Goal: Information Seeking & Learning: Learn about a topic

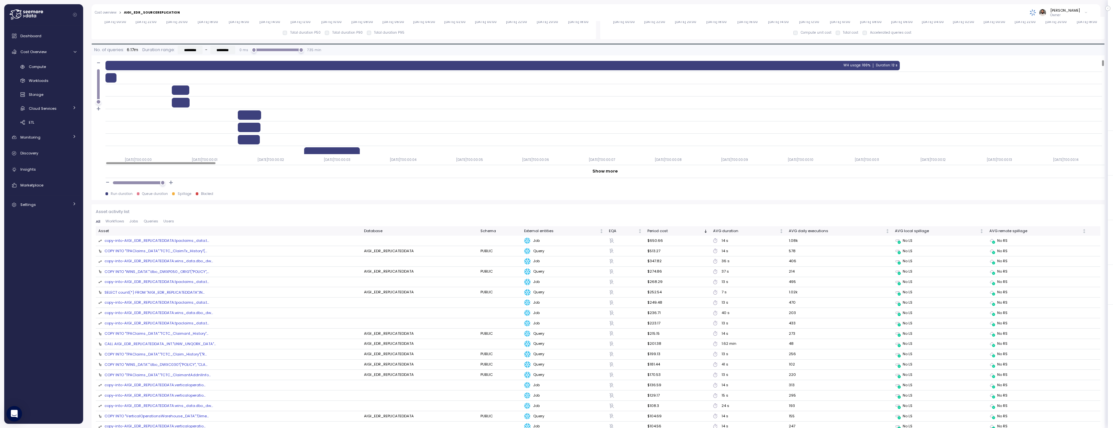
scroll to position [533, 0]
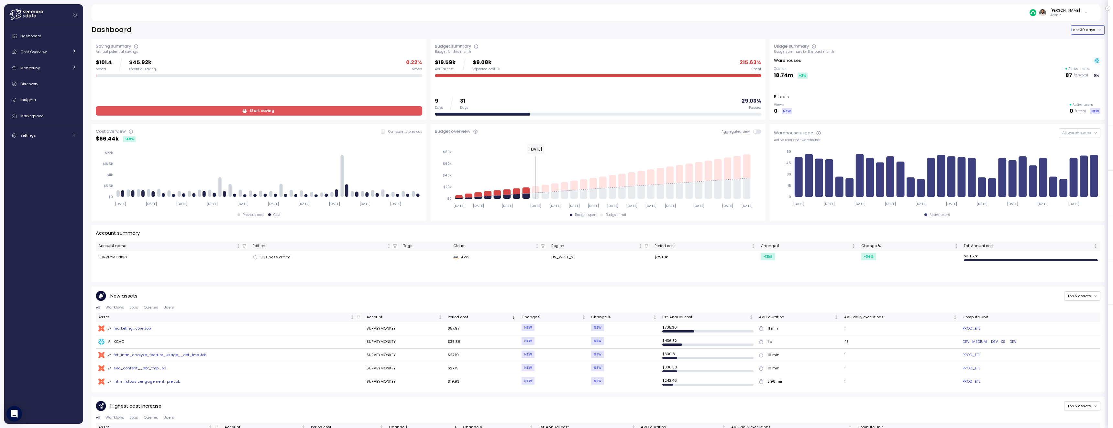
click at [1087, 32] on button "Last 30 days" at bounding box center [1088, 29] width 34 height 9
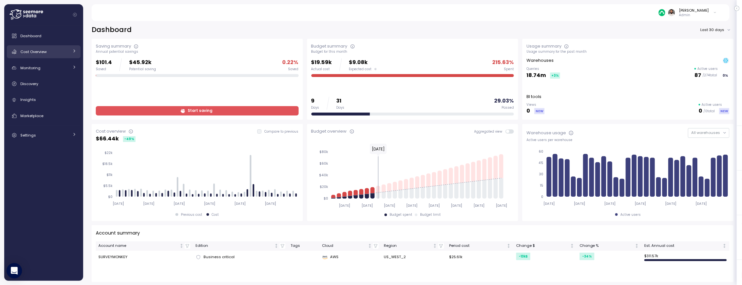
click at [48, 53] on div "Cost Overview" at bounding box center [44, 52] width 49 height 6
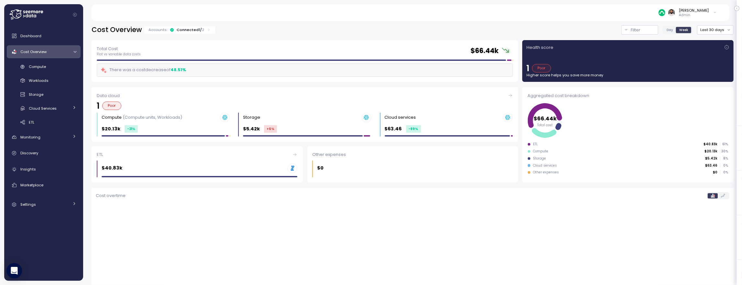
click at [174, 30] on div "Accounts: Connected 1 / 2" at bounding box center [179, 29] width 62 height 5
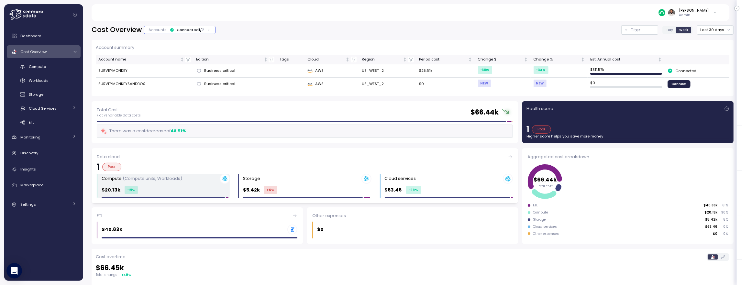
click at [160, 186] on div "$20.13k -21 %" at bounding box center [166, 189] width 128 height 7
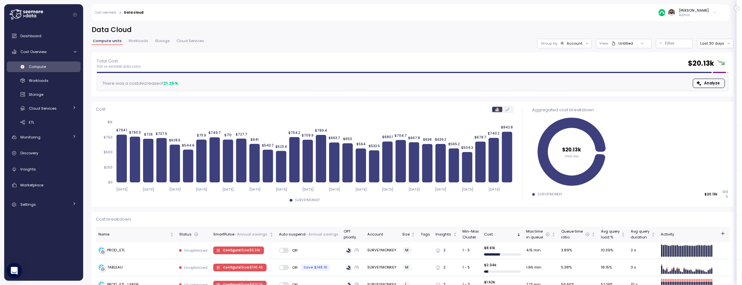
click at [570, 47] on div "Group by: Account" at bounding box center [564, 43] width 55 height 9
click at [569, 77] on p "Compute unit" at bounding box center [571, 79] width 26 height 5
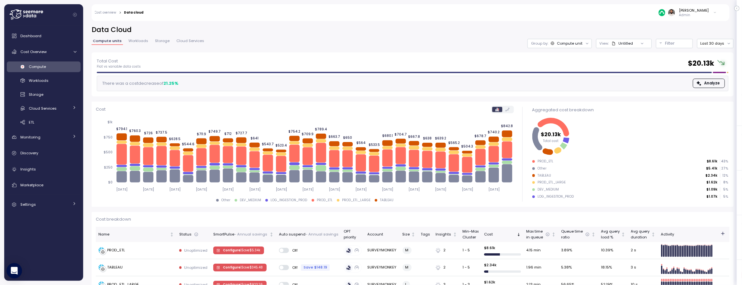
click at [511, 174] on icon at bounding box center [507, 173] width 10 height 18
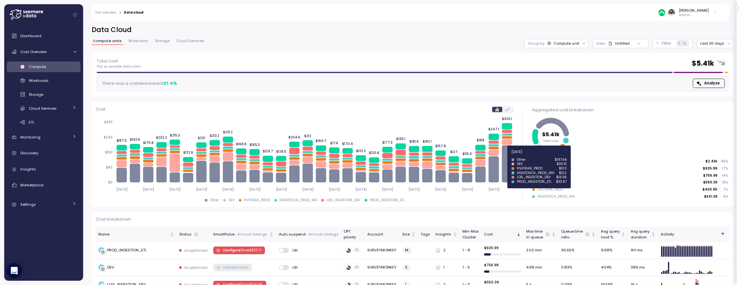
click at [510, 160] on icon at bounding box center [507, 163] width 10 height 37
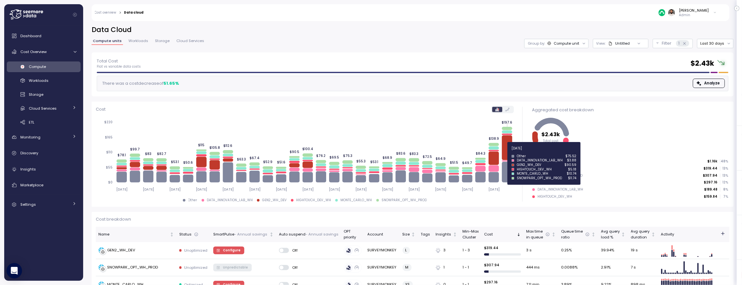
click at [508, 152] on icon at bounding box center [507, 147] width 10 height 25
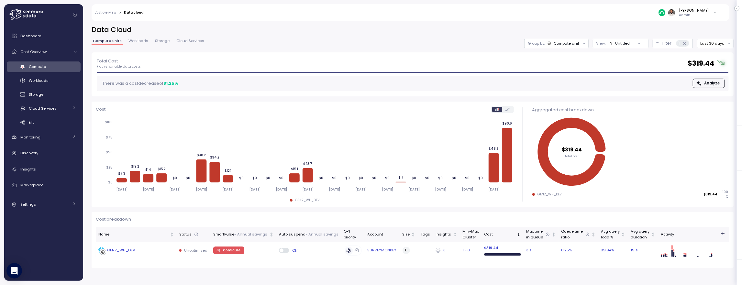
click at [336, 251] on div "Off" at bounding box center [309, 250] width 60 height 5
click at [328, 250] on div "Off" at bounding box center [309, 250] width 60 height 5
click at [148, 248] on div "GEN2_WH_DEV" at bounding box center [136, 250] width 76 height 6
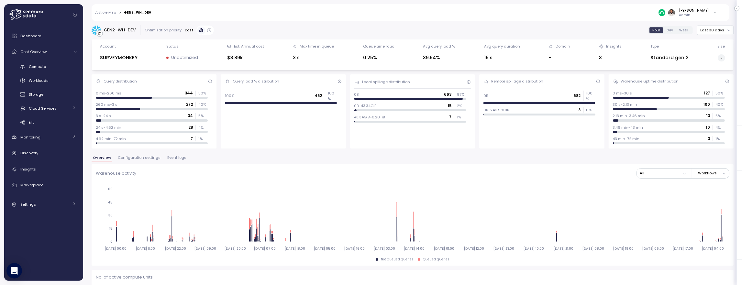
click at [174, 156] on span "Event logs" at bounding box center [176, 158] width 19 height 4
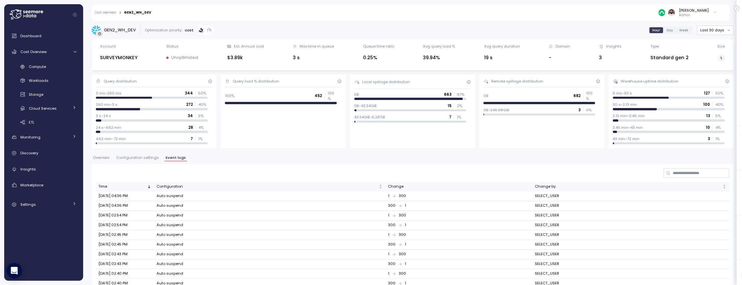
click at [106, 159] on span "Overview" at bounding box center [101, 158] width 16 height 4
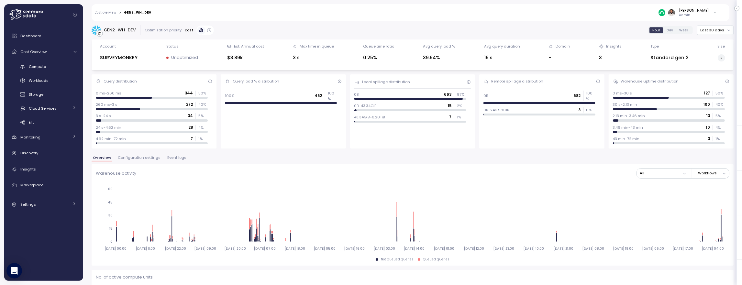
click at [120, 158] on span "Configuration settings" at bounding box center [139, 158] width 43 height 4
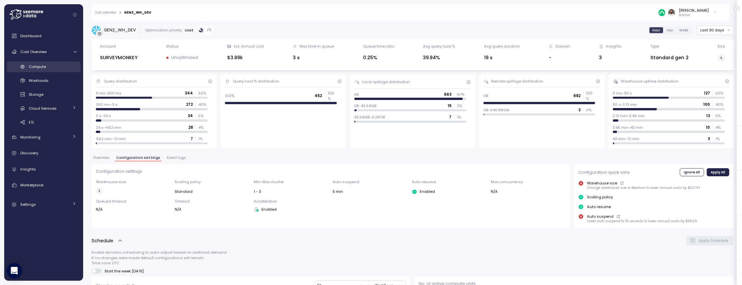
click at [49, 68] on div "Compute" at bounding box center [53, 66] width 48 height 6
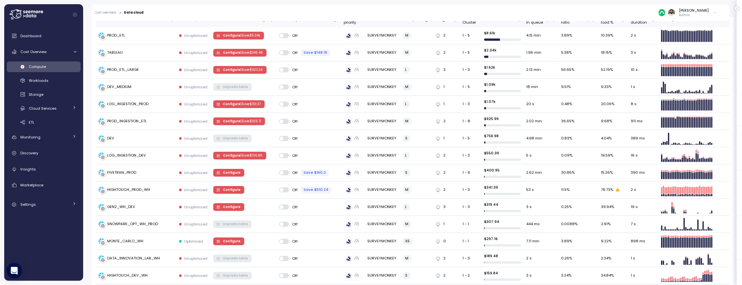
scroll to position [181, 0]
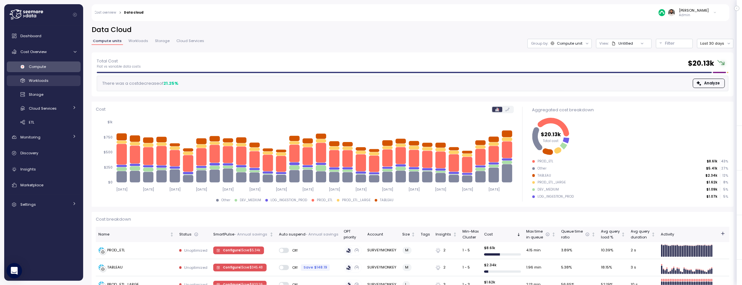
click at [54, 84] on link "Workloads" at bounding box center [44, 80] width 74 height 11
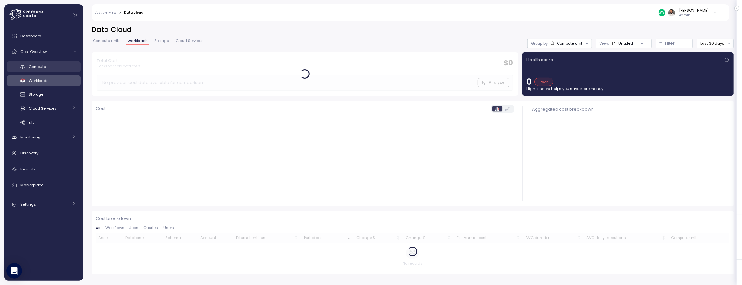
click at [52, 67] on div "Compute" at bounding box center [53, 66] width 48 height 6
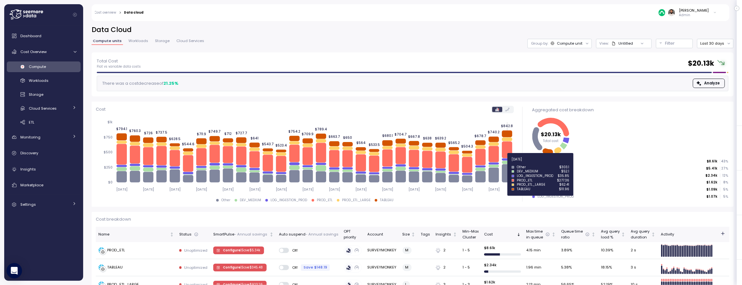
click at [506, 162] on icon at bounding box center [507, 162] width 10 height 3
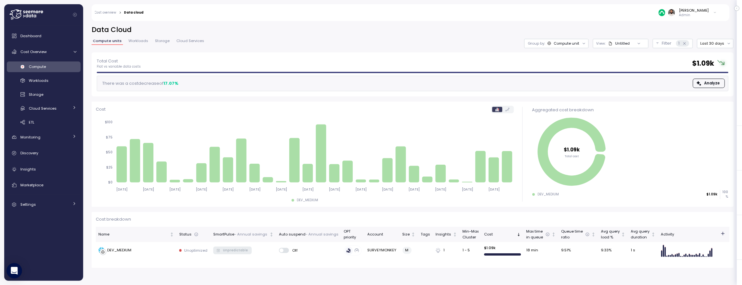
click at [58, 64] on div "Compute" at bounding box center [53, 66] width 48 height 6
click at [66, 62] on link "Compute" at bounding box center [44, 66] width 74 height 11
click at [61, 67] on div "Compute" at bounding box center [53, 66] width 48 height 6
click at [141, 42] on span "Workloads" at bounding box center [138, 41] width 20 height 4
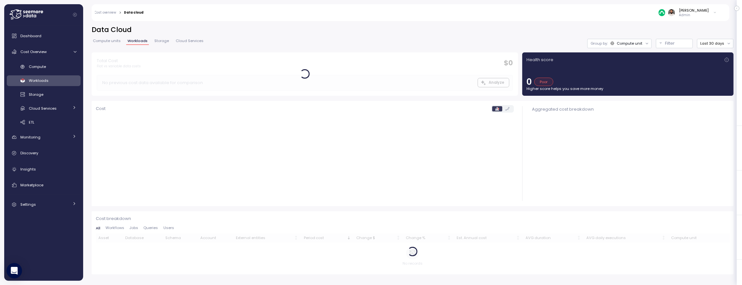
click at [110, 40] on span "Compute units" at bounding box center [107, 41] width 28 height 4
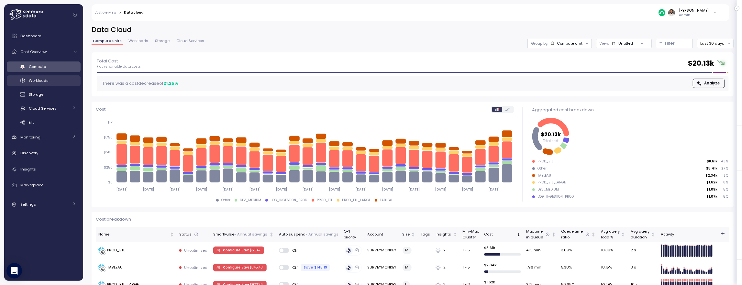
click at [72, 80] on div "Workloads" at bounding box center [53, 80] width 48 height 6
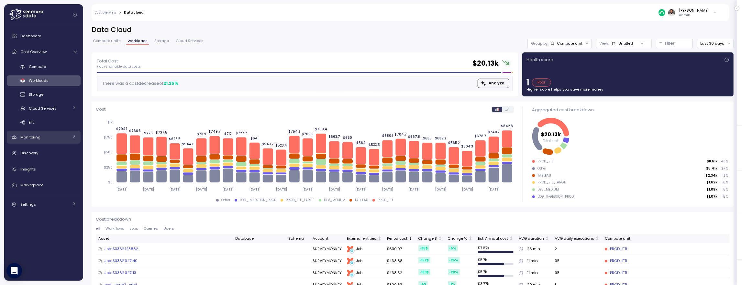
click at [58, 138] on div "Monitoring" at bounding box center [44, 137] width 49 height 6
click at [63, 109] on div "Cloud Services" at bounding box center [49, 108] width 40 height 6
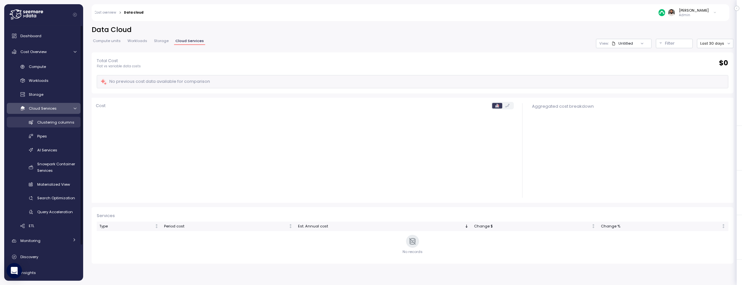
click at [62, 120] on span "Clustering columns" at bounding box center [55, 122] width 37 height 5
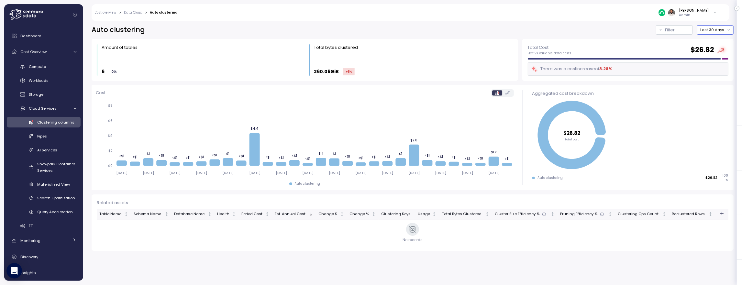
click at [726, 31] on button "Last 30 days" at bounding box center [715, 29] width 37 height 9
click at [716, 81] on div "Last 6 months" at bounding box center [716, 85] width 39 height 8
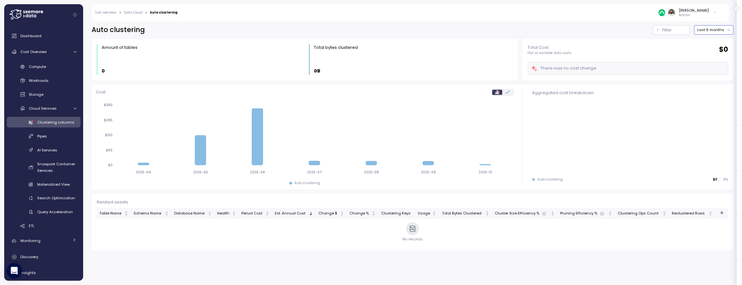
click at [714, 31] on button "Last 6 months" at bounding box center [713, 29] width 39 height 9
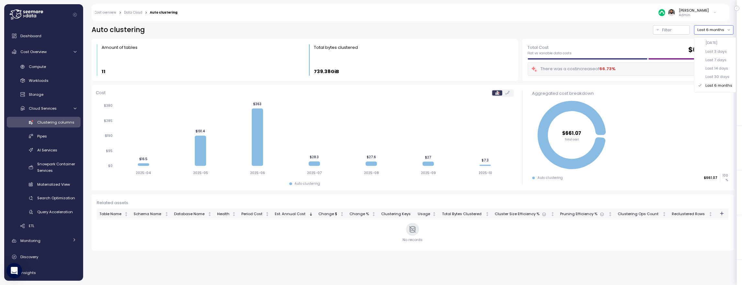
click at [720, 71] on div "Last 14 days" at bounding box center [714, 68] width 39 height 8
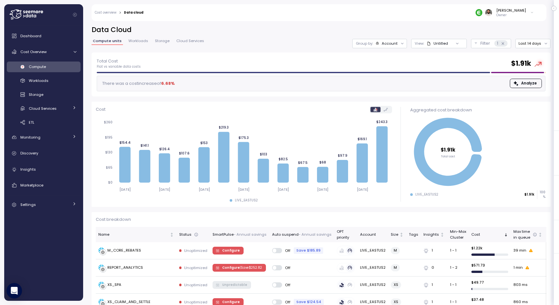
click at [389, 43] on div "Account" at bounding box center [390, 43] width 16 height 5
click at [391, 77] on p "Compute unit" at bounding box center [386, 79] width 26 height 5
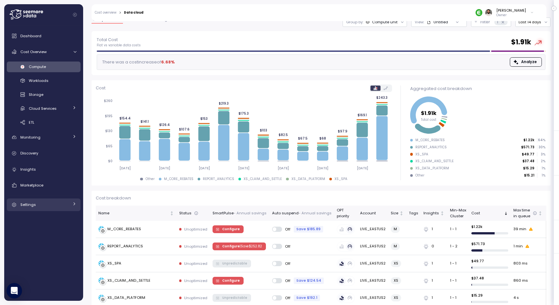
scroll to position [24, 0]
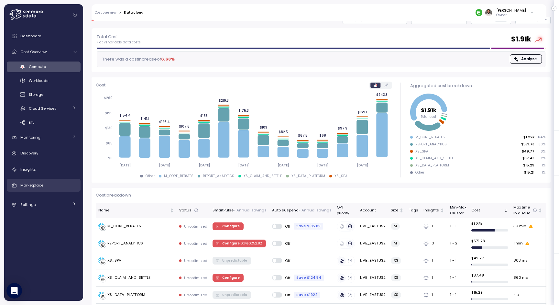
click at [46, 187] on div "Marketplace" at bounding box center [48, 185] width 56 height 6
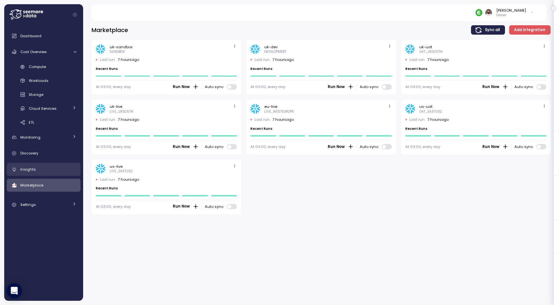
click at [47, 171] on div "Insights" at bounding box center [48, 169] width 56 height 6
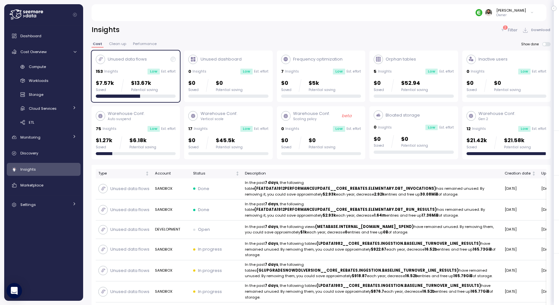
click at [163, 80] on div "$7.57k Saved $13.67k Potential saving" at bounding box center [136, 85] width 80 height 13
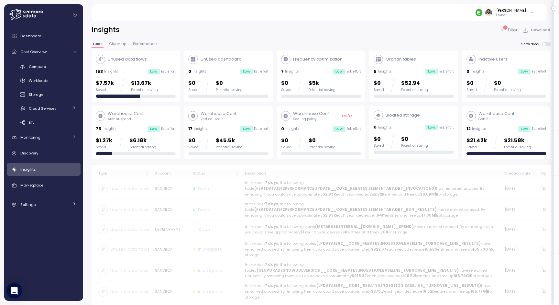
scroll to position [1, 0]
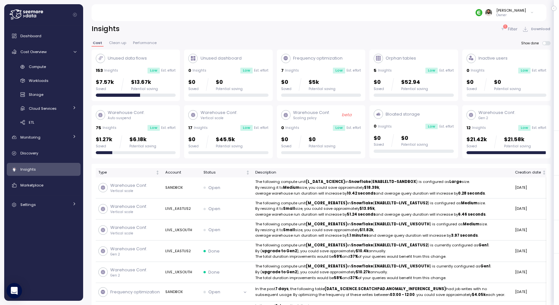
click at [157, 138] on div "$1.27k Saved $6.18k Potential saving" at bounding box center [136, 141] width 80 height 13
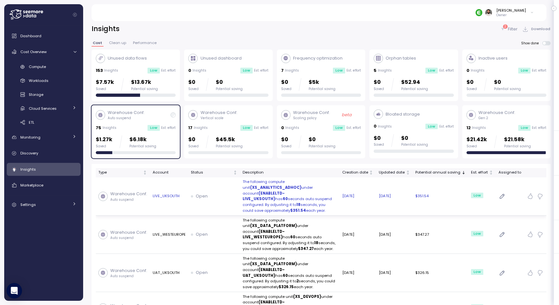
click at [209, 193] on div "Open" at bounding box center [214, 196] width 47 height 6
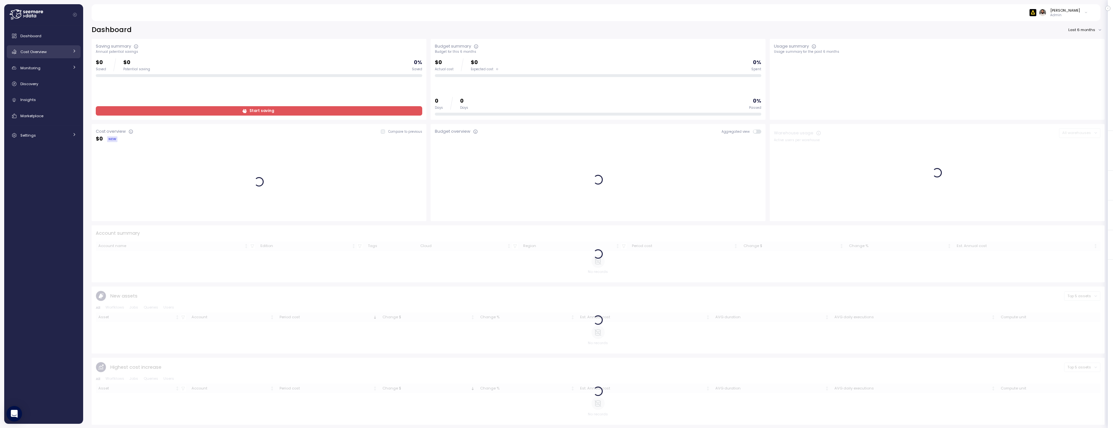
click at [56, 54] on div "Cost Overview" at bounding box center [44, 52] width 49 height 6
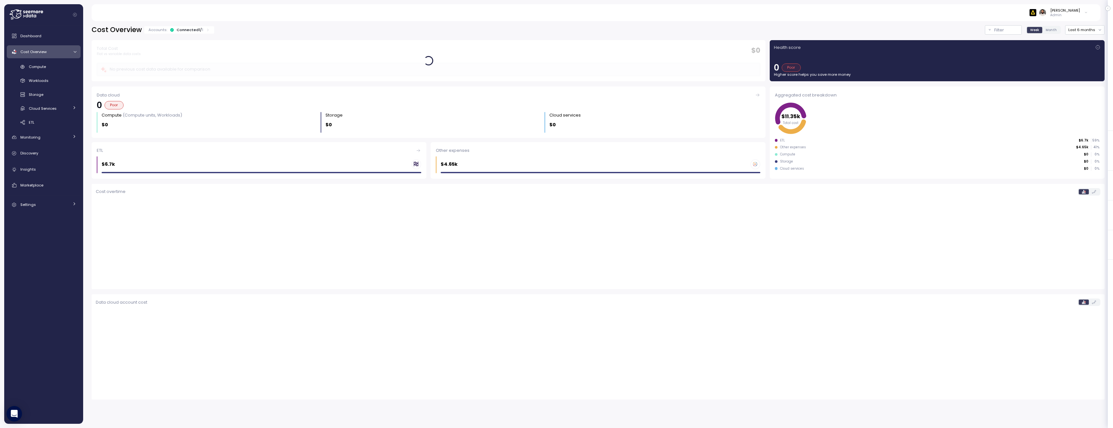
click at [334, 164] on div "$6.7k" at bounding box center [262, 164] width 320 height 10
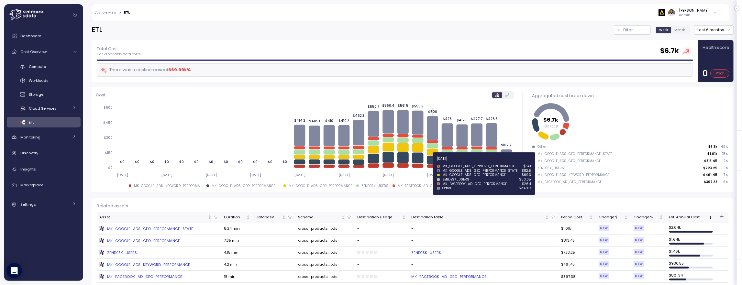
click at [432, 160] on icon at bounding box center [432, 160] width 11 height 8
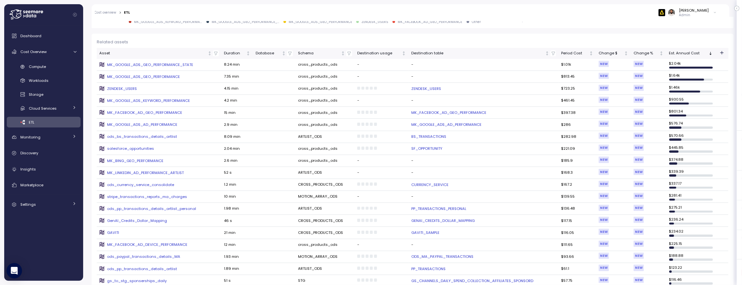
scroll to position [163, 0]
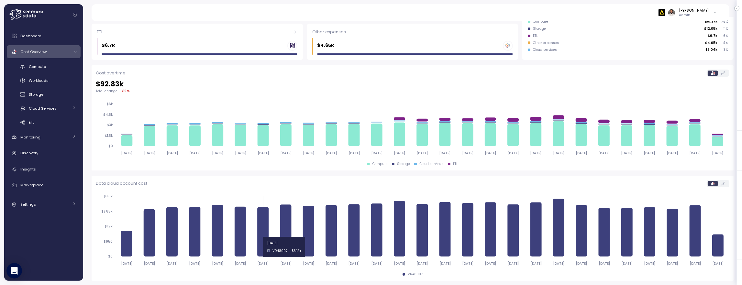
scroll to position [122, 0]
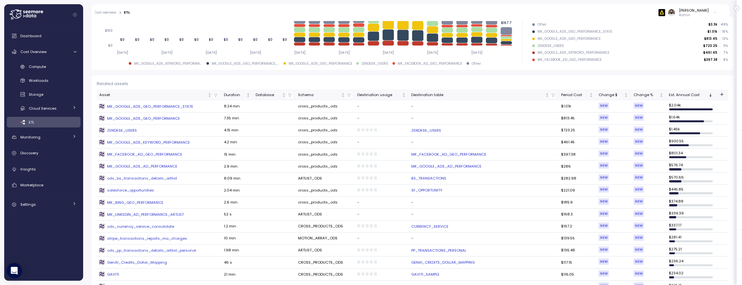
click at [125, 133] on td "ZENDESK_USERS" at bounding box center [159, 131] width 125 height 12
click at [125, 131] on div "ZENDESK_USERS" at bounding box center [158, 130] width 119 height 5
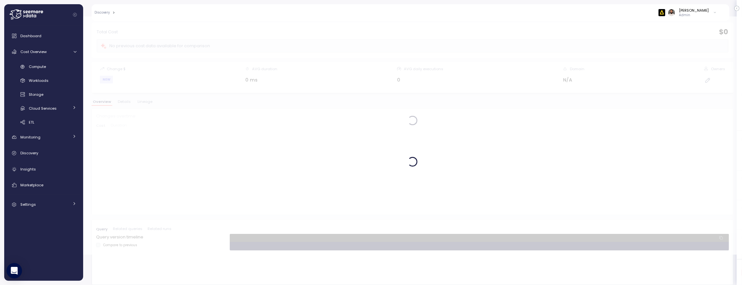
scroll to position [30, 0]
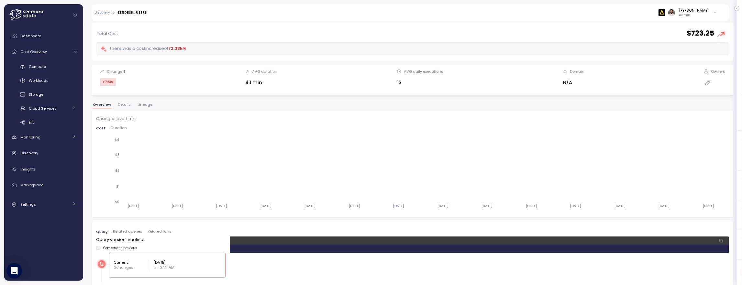
click at [142, 103] on span "Lineage" at bounding box center [144, 105] width 15 height 4
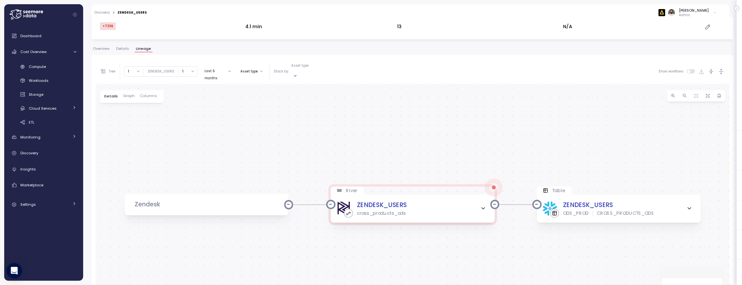
scroll to position [124, 0]
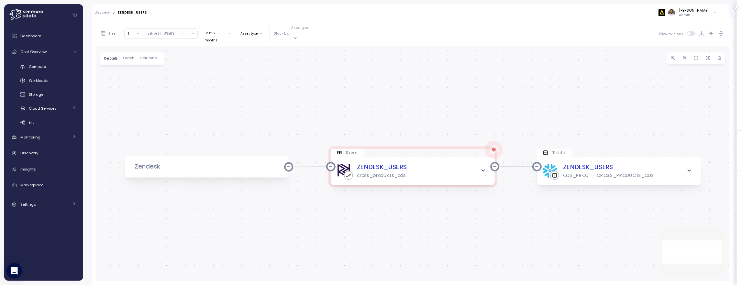
click at [721, 32] on icon "button" at bounding box center [721, 33] width 7 height 7
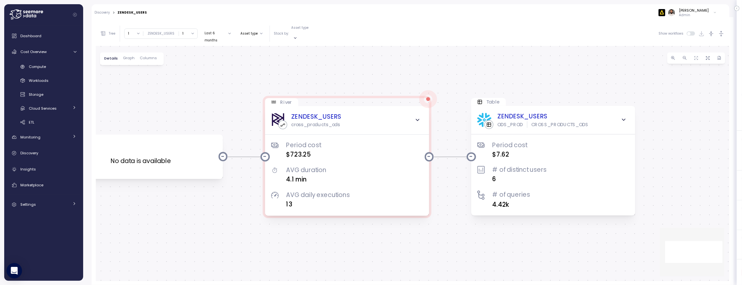
drag, startPoint x: 671, startPoint y: 107, endPoint x: 606, endPoint y: 56, distance: 83.2
click at [606, 56] on div "Zendesk No data is available River ZENDESK_USERS cross_products_ods Period cost…" at bounding box center [412, 163] width 633 height 235
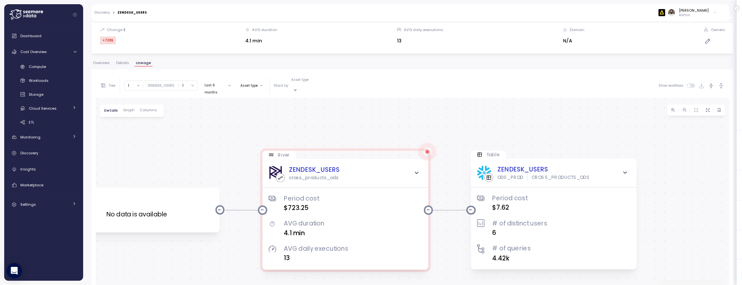
scroll to position [0, 0]
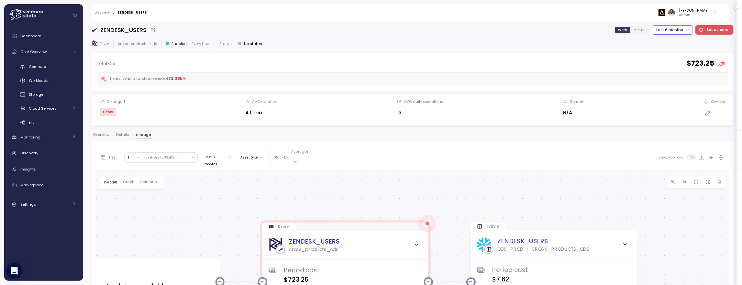
click at [683, 32] on button "Last 6 months" at bounding box center [672, 29] width 39 height 9
click at [685, 58] on div "Last 7 days" at bounding box center [676, 59] width 21 height 5
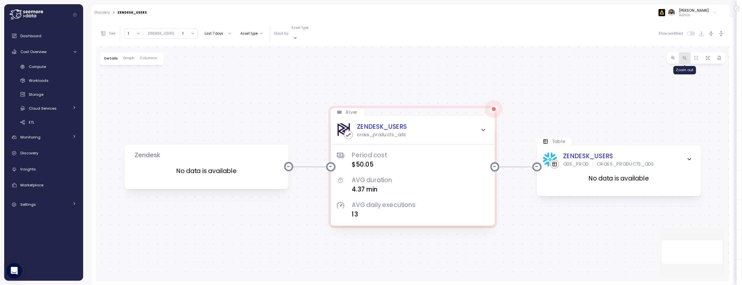
scroll to position [122, 0]
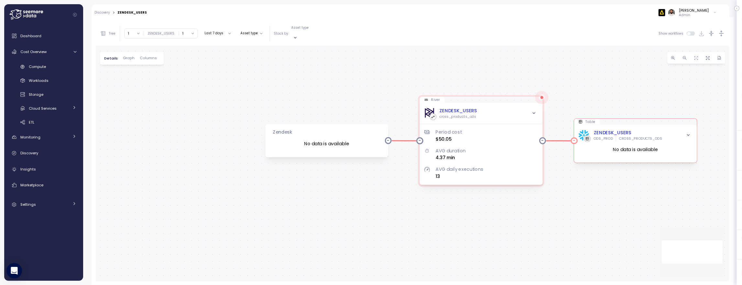
click at [603, 129] on div "ZENDESK_USERS" at bounding box center [613, 132] width 38 height 7
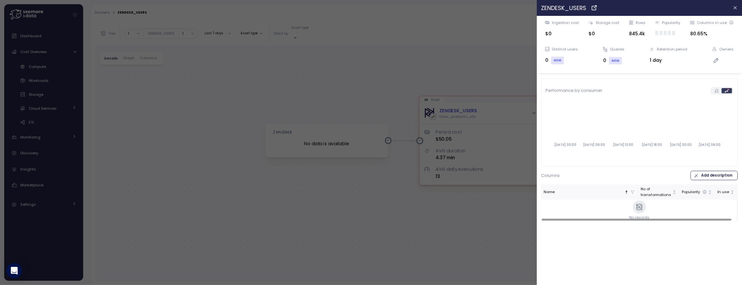
click at [254, 112] on div at bounding box center [371, 142] width 742 height 285
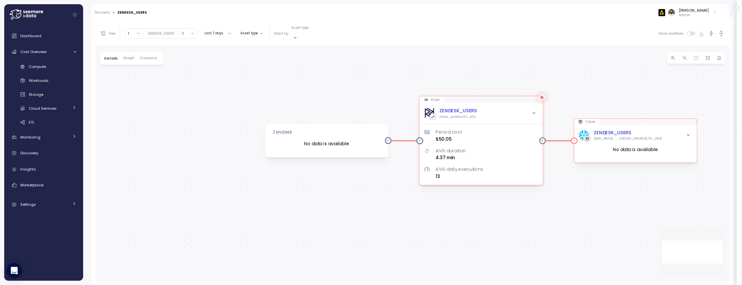
click at [601, 129] on div "ZENDESK_USERS" at bounding box center [613, 132] width 38 height 7
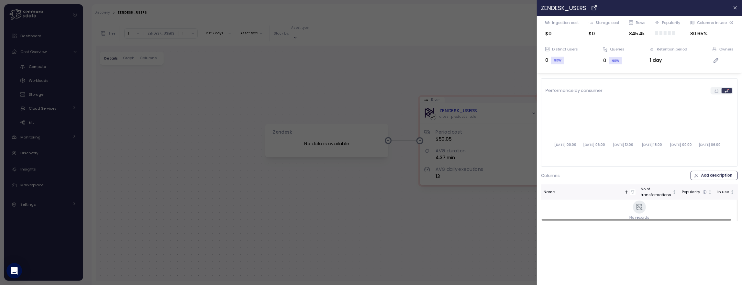
click at [353, 17] on div at bounding box center [371, 142] width 742 height 285
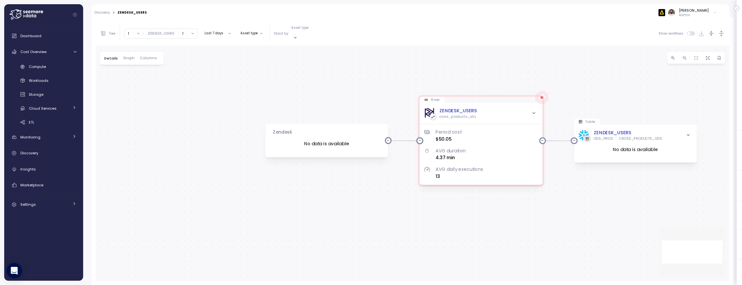
scroll to position [0, 0]
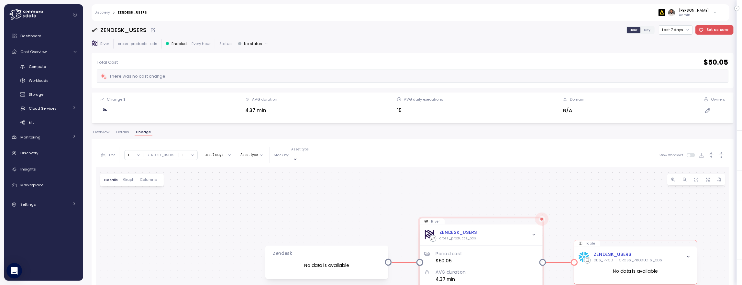
click at [602, 258] on div "ODS_PROD" at bounding box center [603, 260] width 19 height 5
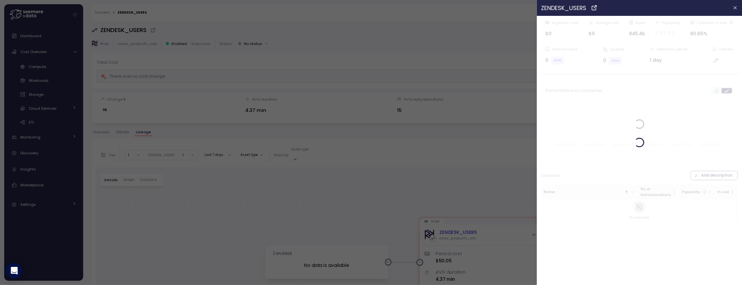
click at [602, 256] on div at bounding box center [371, 142] width 742 height 285
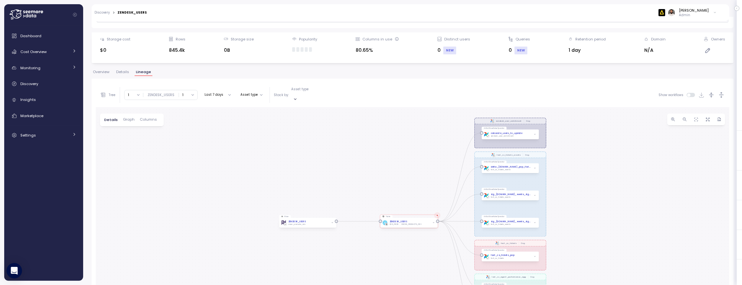
scroll to position [60, 0]
click at [188, 91] on button "1" at bounding box center [188, 95] width 18 height 9
click at [188, 128] on div "2" at bounding box center [185, 130] width 13 height 5
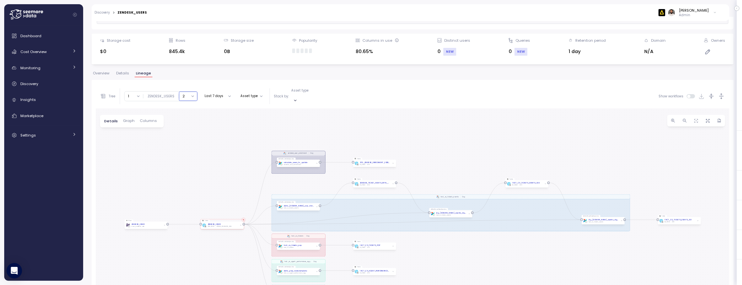
scroll to position [58, 0]
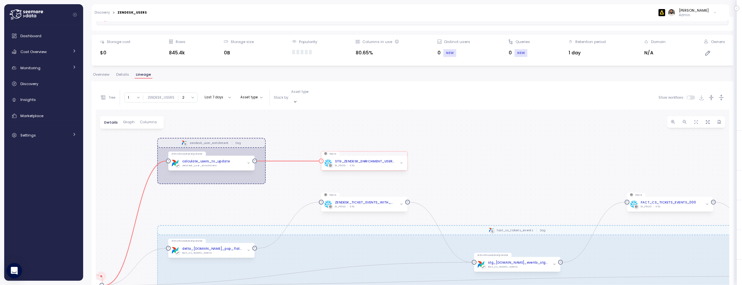
click at [399, 161] on span "button" at bounding box center [401, 163] width 5 height 5
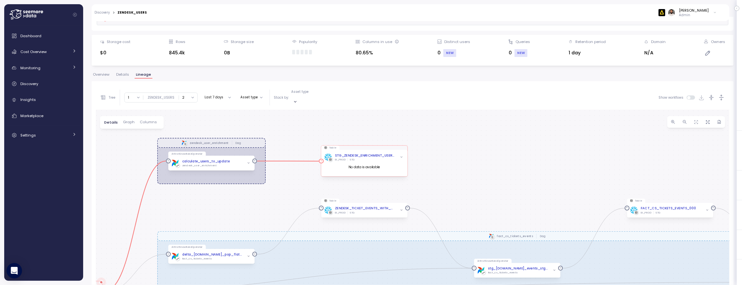
click at [401, 155] on span "button" at bounding box center [401, 157] width 5 height 5
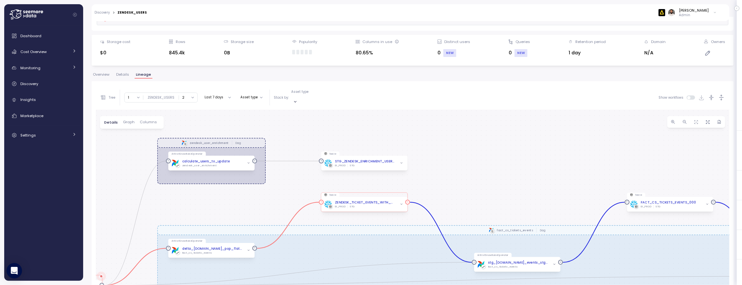
click at [402, 203] on icon "button" at bounding box center [401, 204] width 3 height 3
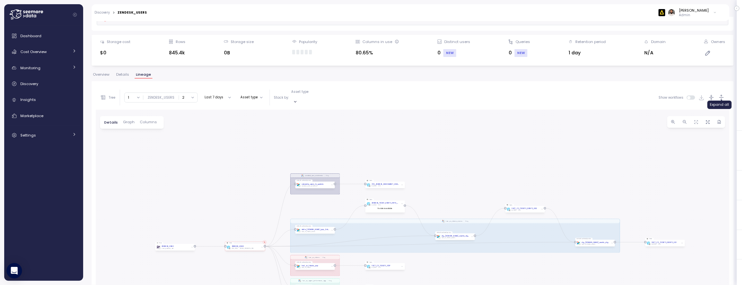
click at [719, 94] on icon "button" at bounding box center [721, 97] width 7 height 7
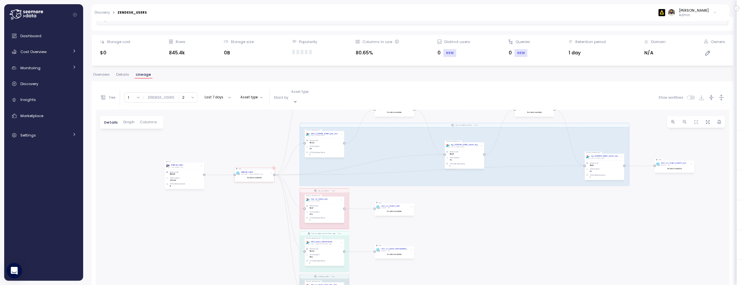
drag, startPoint x: 611, startPoint y: 181, endPoint x: 620, endPoint y: 93, distance: 88.4
click at [620, 93] on div "Tree Clear all ODS_PROD BI_PROD 1 ∞ 0 1 2 3 4 5 6 7 8 9 10 11 12 13 14 15 16 17…" at bounding box center [412, 215] width 633 height 260
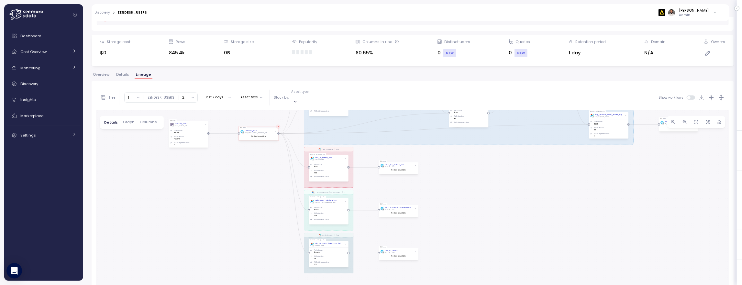
drag, startPoint x: 515, startPoint y: 223, endPoint x: 519, endPoint y: 181, distance: 41.3
click at [518, 182] on div "zendesk_user_enrichment Dag fact_cs_tickets_events Dag fact_cs_tickets Dag fact…" at bounding box center [412, 227] width 633 height 235
click at [190, 95] on button "2" at bounding box center [188, 97] width 18 height 9
click at [187, 148] on div "4" at bounding box center [188, 149] width 2 height 5
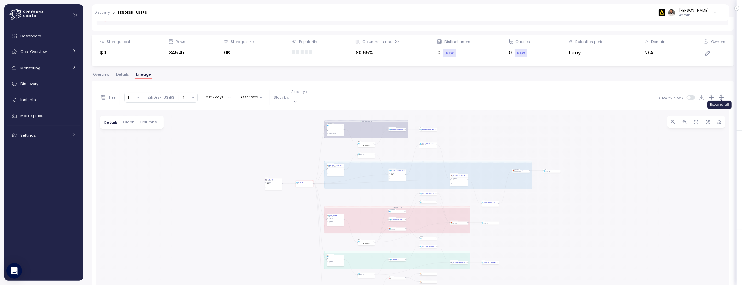
drag, startPoint x: 721, startPoint y: 93, endPoint x: 515, endPoint y: 195, distance: 230.2
click at [721, 94] on icon "button" at bounding box center [721, 97] width 7 height 7
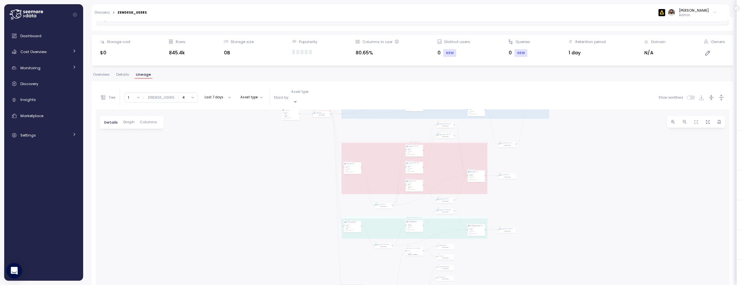
drag, startPoint x: 504, startPoint y: 223, endPoint x: 521, endPoint y: 155, distance: 70.1
click at [521, 155] on div "zendesk_user_enrichment Dag fact_cs_tickets_events Dag fact_cs_tickets Dag fact…" at bounding box center [412, 227] width 633 height 235
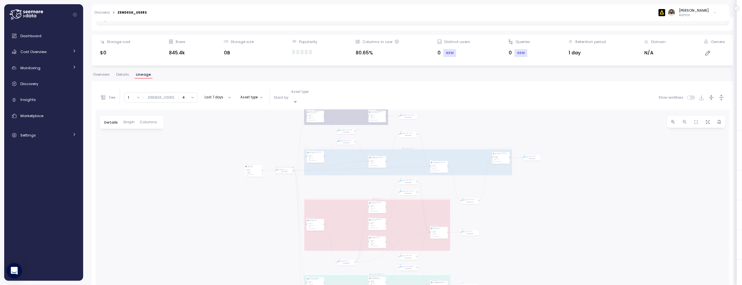
drag, startPoint x: 502, startPoint y: 198, endPoint x: 464, endPoint y: 258, distance: 71.2
click at [464, 258] on div "zendesk_user_enrichment Dag fact_cs_tickets_events Dag fact_cs_tickets Dag fact…" at bounding box center [412, 227] width 633 height 235
click at [59, 86] on div "Discovery" at bounding box center [48, 84] width 56 height 6
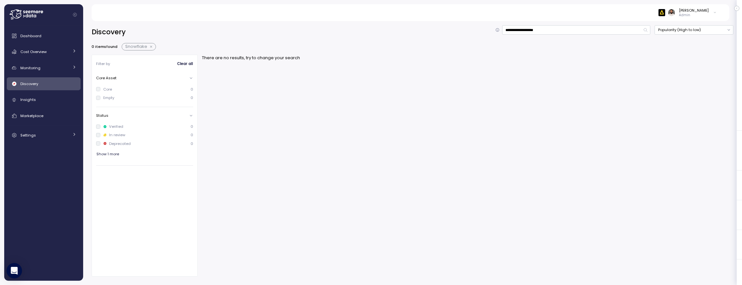
click at [147, 46] on button "button" at bounding box center [151, 46] width 8 height 5
click at [542, 28] on input "**********" at bounding box center [576, 29] width 148 height 9
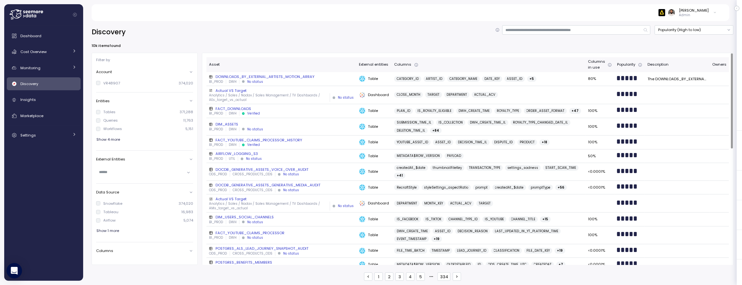
click at [310, 108] on div "FACT_DOWNLOADS" at bounding box center [281, 108] width 145 height 5
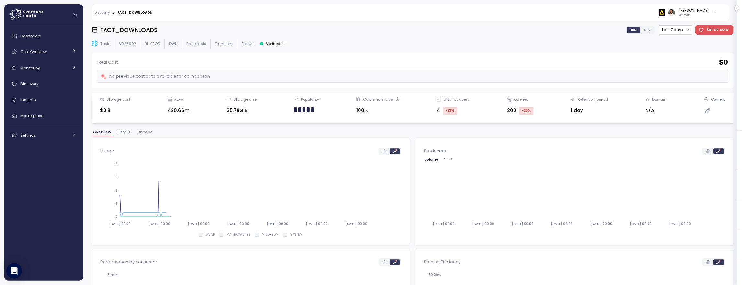
click at [144, 134] on button "Lineage" at bounding box center [144, 132] width 17 height 5
click at [109, 133] on span "Overview" at bounding box center [101, 132] width 16 height 4
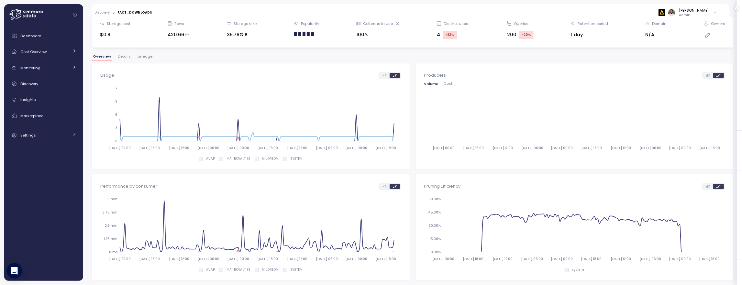
scroll to position [67, 0]
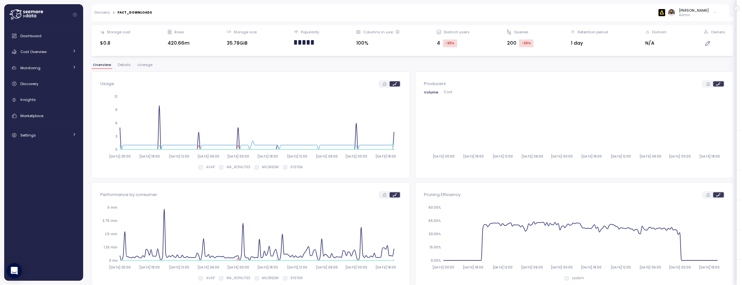
click at [146, 65] on span "Lineage" at bounding box center [144, 65] width 15 height 4
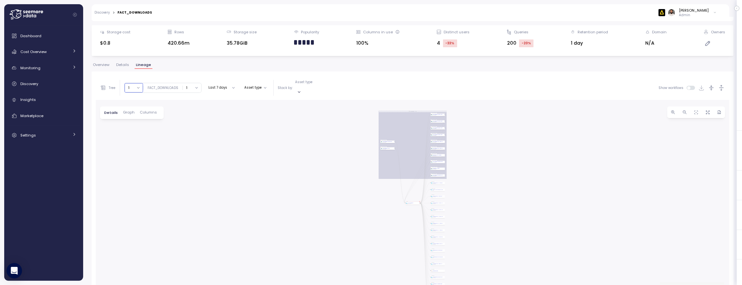
click at [133, 87] on button "1" at bounding box center [134, 87] width 18 height 9
click at [134, 132] on div "3" at bounding box center [133, 131] width 13 height 5
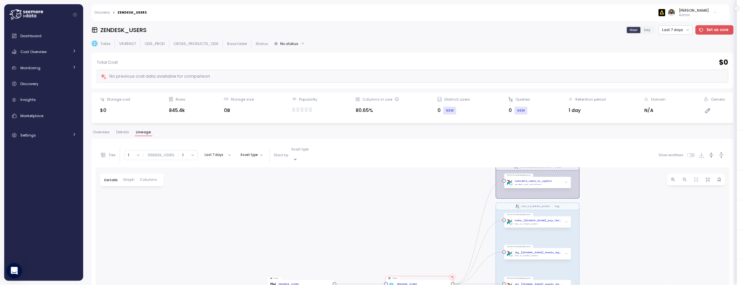
click at [105, 132] on span "Overview" at bounding box center [101, 132] width 16 height 4
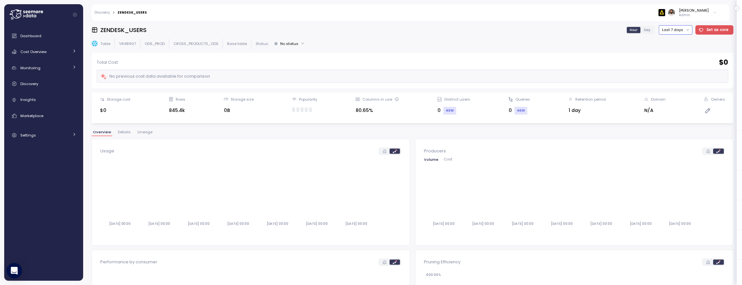
click at [687, 28] on button "Last 7 days" at bounding box center [676, 29] width 34 height 9
click at [682, 77] on div "Last 30 days" at bounding box center [681, 76] width 24 height 5
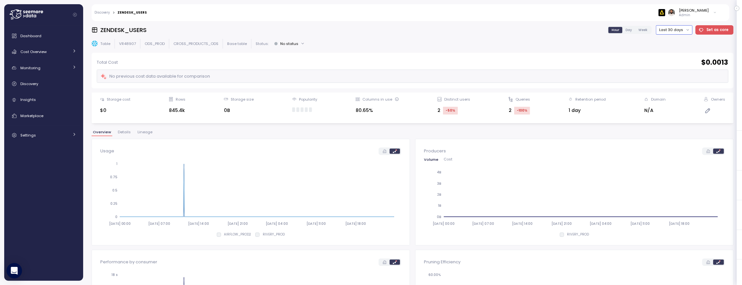
click at [202, 42] on p "CROSS_PRODUCTS_ODS" at bounding box center [195, 43] width 45 height 5
click at [66, 130] on link "Settings" at bounding box center [44, 135] width 74 height 13
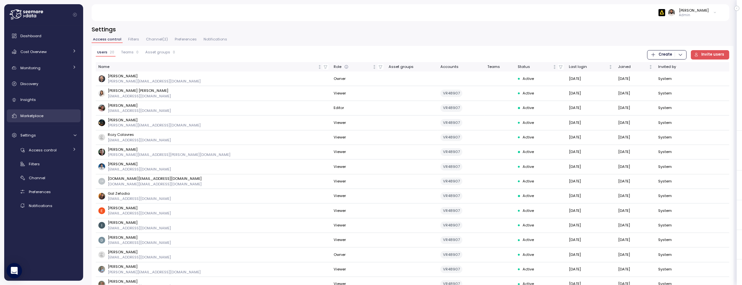
click at [59, 113] on div "Marketplace" at bounding box center [48, 116] width 56 height 6
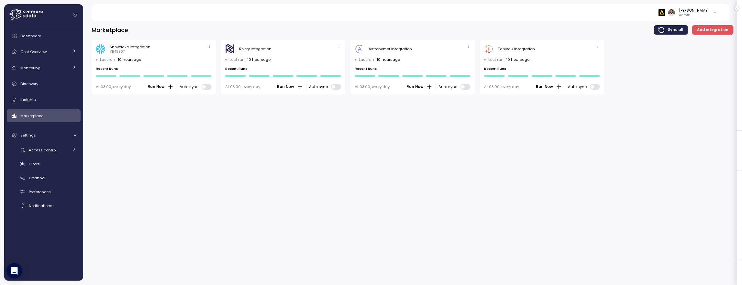
click at [209, 44] on icon "button" at bounding box center [209, 46] width 4 height 4
click at [205, 57] on div "Edit" at bounding box center [203, 59] width 12 height 6
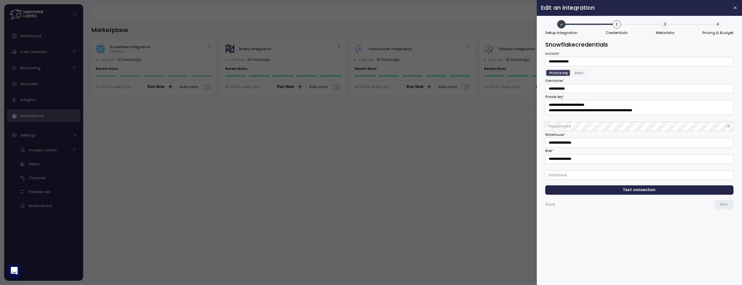
click at [667, 22] on span "3" at bounding box center [665, 24] width 8 height 8
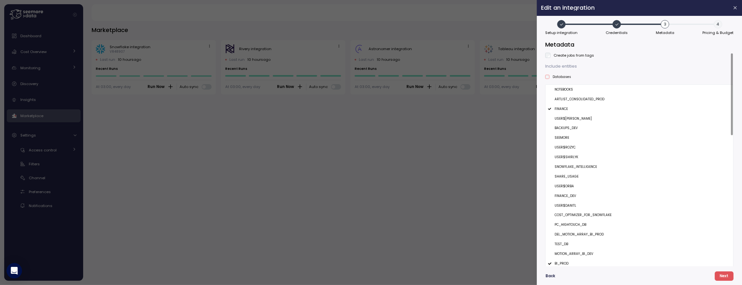
type button "2"
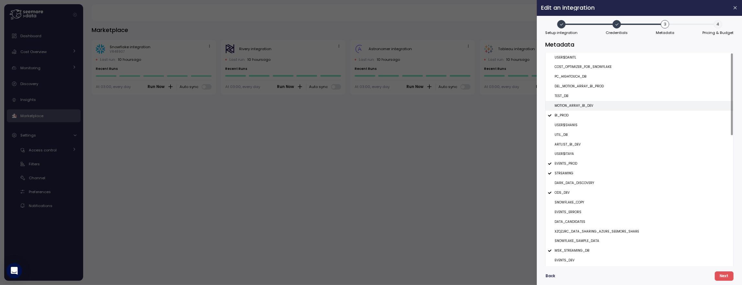
scroll to position [341, 0]
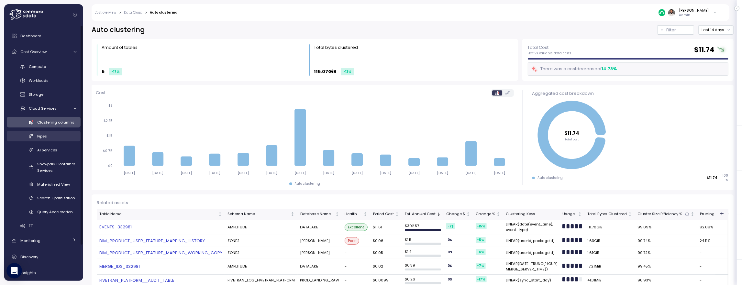
click at [64, 134] on div "Pipes" at bounding box center [56, 136] width 39 height 6
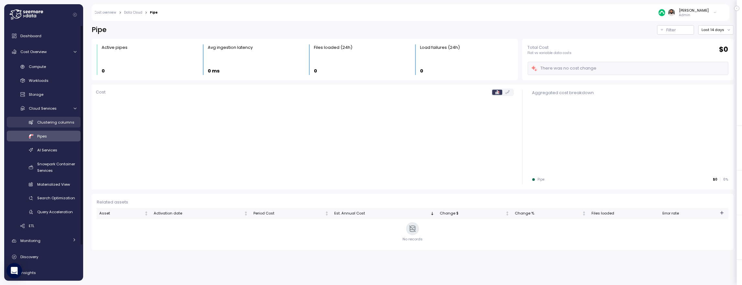
click at [65, 124] on span "Clustering columns" at bounding box center [55, 122] width 37 height 5
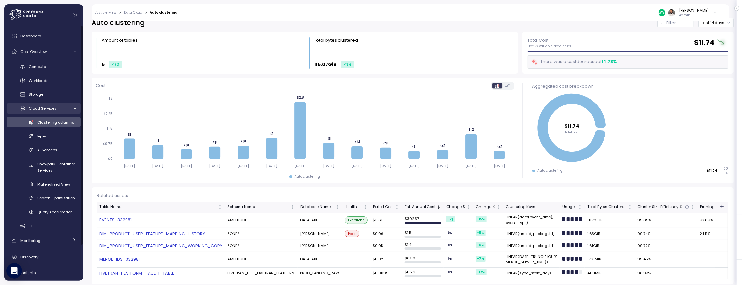
click at [60, 113] on link "Cloud Services" at bounding box center [44, 108] width 74 height 11
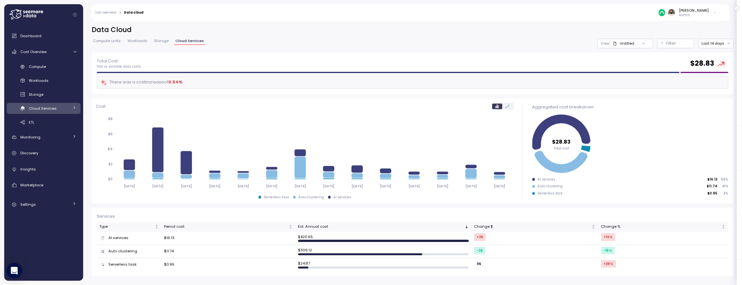
click at [60, 113] on link "Cloud Services" at bounding box center [44, 108] width 74 height 11
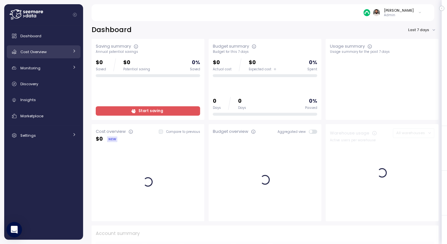
click at [65, 57] on link "Cost Overview" at bounding box center [44, 51] width 74 height 13
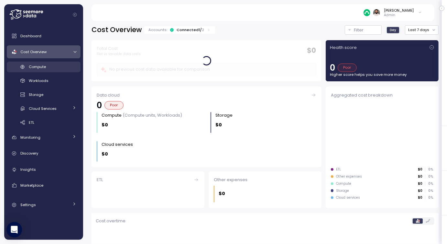
click at [62, 69] on div "Compute" at bounding box center [53, 66] width 48 height 6
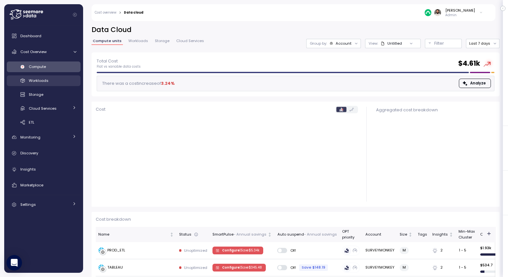
click at [63, 79] on div "Workloads" at bounding box center [53, 80] width 48 height 6
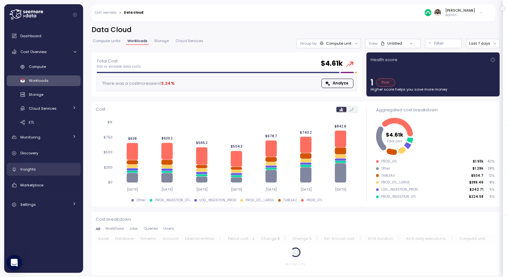
click at [43, 169] on div "Insights" at bounding box center [48, 169] width 56 height 6
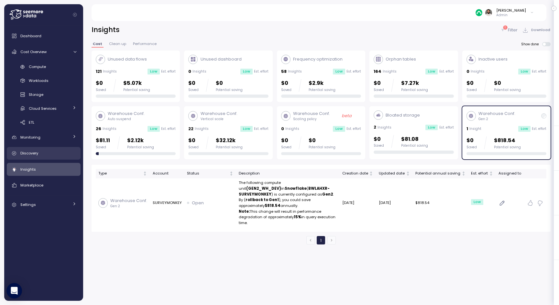
click at [29, 152] on span "Discovery" at bounding box center [29, 152] width 18 height 5
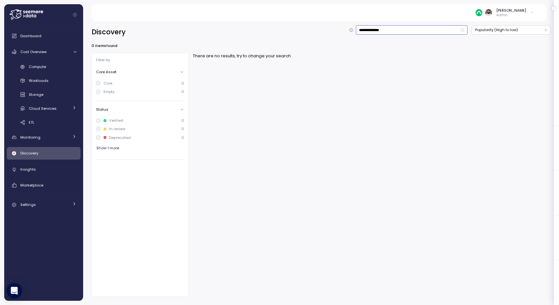
click at [372, 29] on input "**********" at bounding box center [412, 29] width 112 height 9
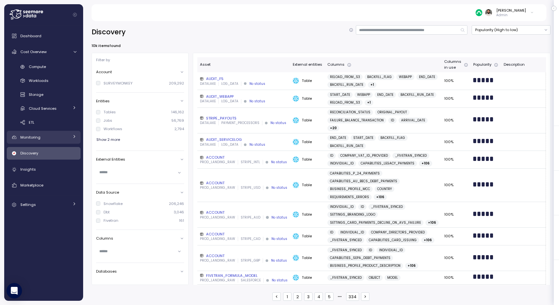
click at [53, 142] on link "Monitoring" at bounding box center [44, 137] width 74 height 13
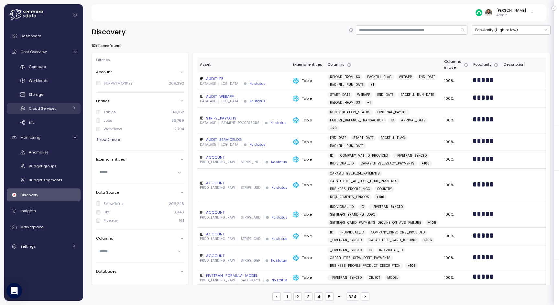
click at [70, 107] on link "Cloud Services" at bounding box center [44, 108] width 74 height 11
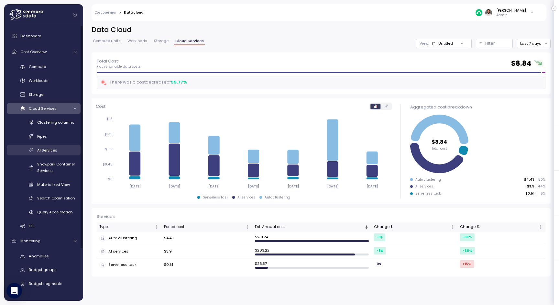
click at [55, 150] on span "AI Services" at bounding box center [47, 150] width 20 height 5
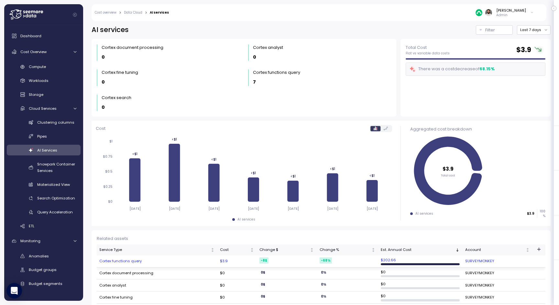
click at [125, 203] on td "Cortex functions query" at bounding box center [157, 261] width 121 height 12
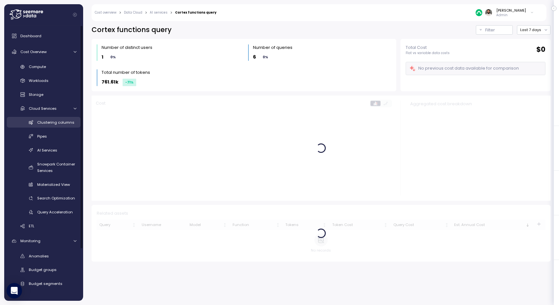
click at [58, 120] on span "Clustering columns" at bounding box center [55, 122] width 37 height 5
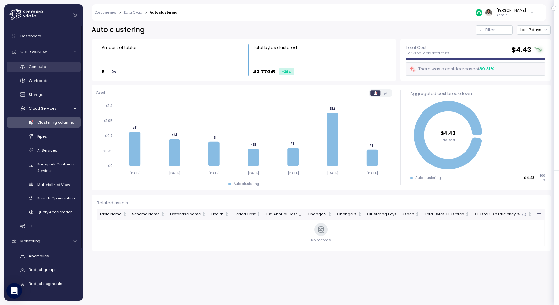
click at [57, 62] on link "Compute" at bounding box center [44, 66] width 74 height 11
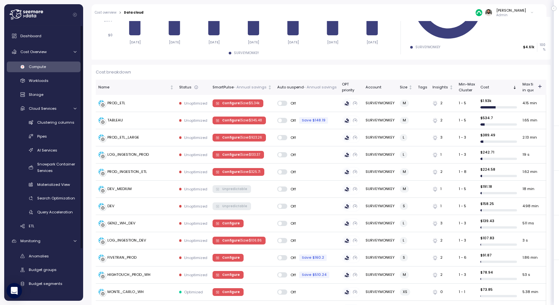
scroll to position [44, 0]
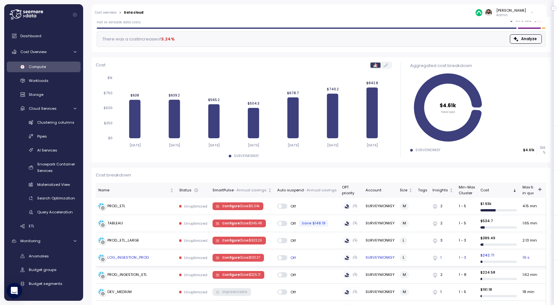
click at [154, 203] on div "LOG_INGESTION_PROD" at bounding box center [136, 257] width 76 height 6
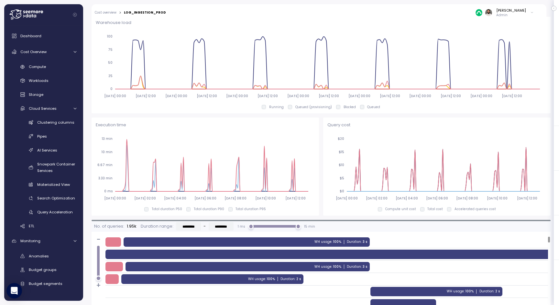
scroll to position [63, 0]
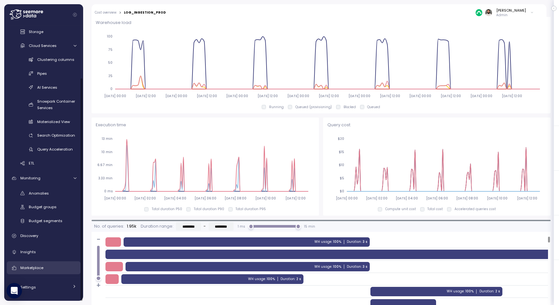
click at [43, 203] on div "Marketplace" at bounding box center [48, 267] width 56 height 6
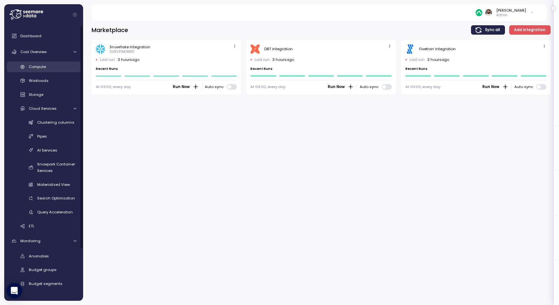
click at [50, 68] on div "Compute" at bounding box center [53, 66] width 48 height 6
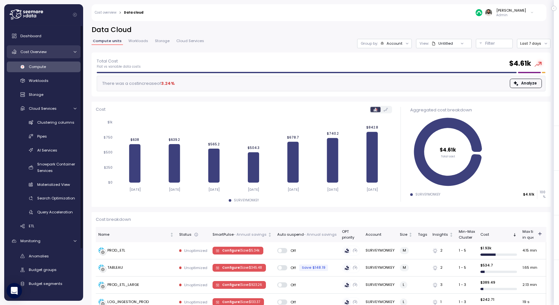
click at [53, 51] on div "Cost Overview" at bounding box center [44, 52] width 49 height 6
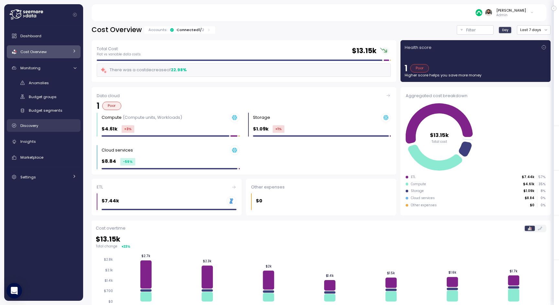
click at [37, 126] on span "Discovery" at bounding box center [29, 125] width 18 height 5
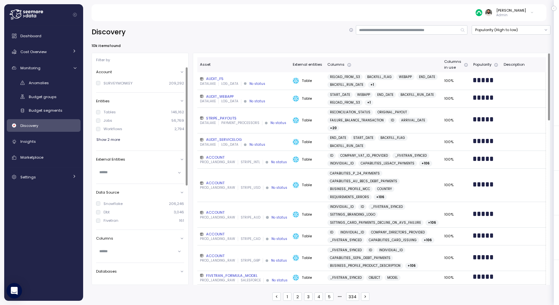
click at [113, 137] on span "Show 2 more" at bounding box center [108, 139] width 24 height 9
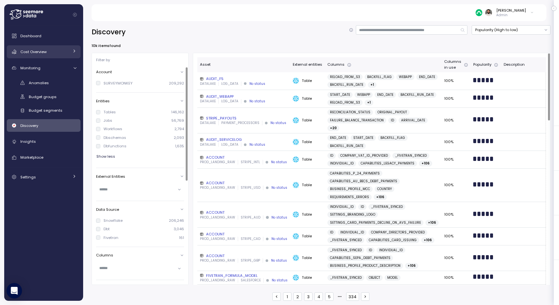
click at [49, 54] on div "Cost Overview" at bounding box center [44, 52] width 49 height 6
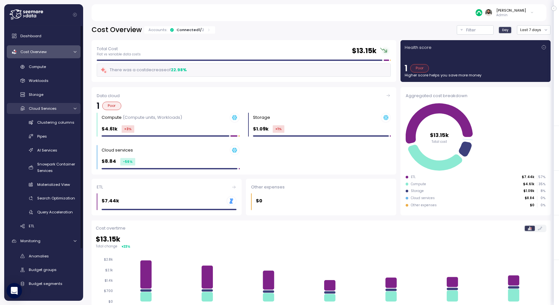
click at [51, 106] on span "Cloud Services" at bounding box center [43, 108] width 28 height 5
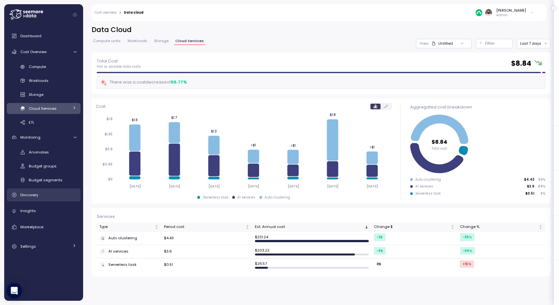
click at [47, 199] on link "Discovery" at bounding box center [44, 194] width 74 height 13
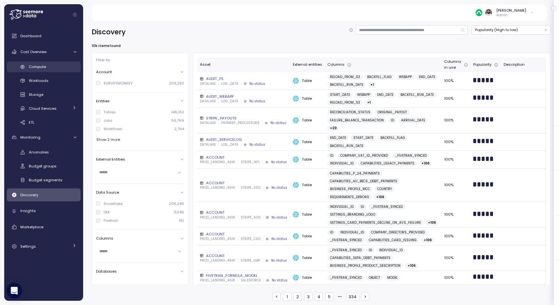
click at [52, 67] on div "Compute" at bounding box center [53, 66] width 48 height 6
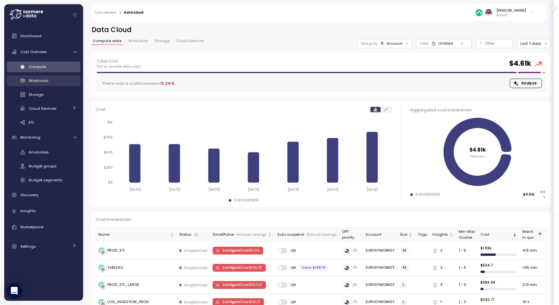
click at [52, 78] on div "Workloads" at bounding box center [53, 80] width 48 height 6
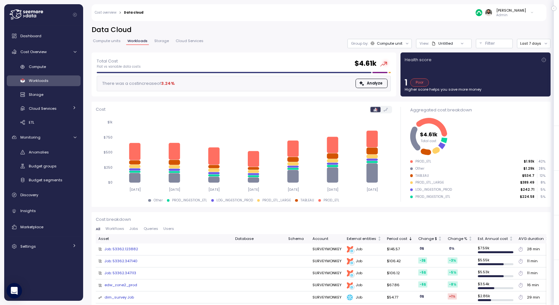
click at [56, 81] on div "Workloads" at bounding box center [53, 80] width 48 height 6
click at [372, 41] on div "Untitled" at bounding box center [445, 43] width 15 height 5
click at [372, 39] on div "Group by: Compute unit" at bounding box center [379, 43] width 64 height 9
click at [372, 44] on div "Filter" at bounding box center [497, 43] width 24 height 6
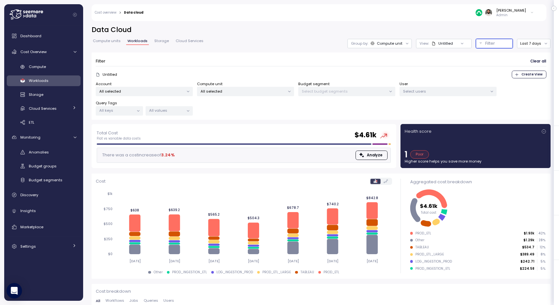
click at [372, 41] on div "Untitled" at bounding box center [445, 43] width 15 height 5
click at [372, 46] on button "Last 7 days" at bounding box center [534, 43] width 34 height 9
click at [372, 46] on div "Group by: Compute unit" at bounding box center [379, 43] width 64 height 9
click at [228, 91] on p "All selected" at bounding box center [243, 91] width 84 height 5
click at [163, 89] on p "All selected" at bounding box center [141, 91] width 84 height 5
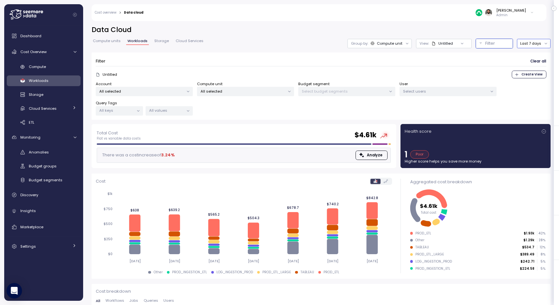
click at [245, 93] on p "All selected" at bounding box center [243, 91] width 84 height 5
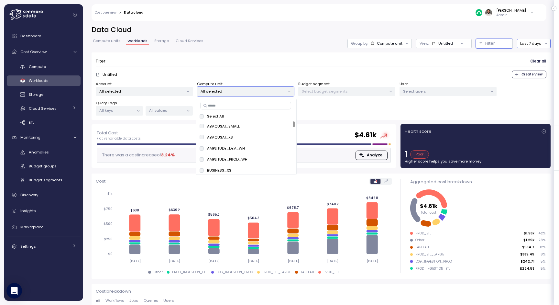
click at [372, 44] on div "Compute unit" at bounding box center [390, 43] width 26 height 5
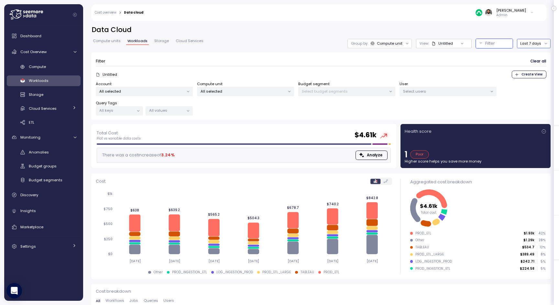
click at [332, 88] on div "Select budget segments" at bounding box center [346, 91] width 97 height 9
click at [274, 90] on p "All selected" at bounding box center [243, 91] width 84 height 5
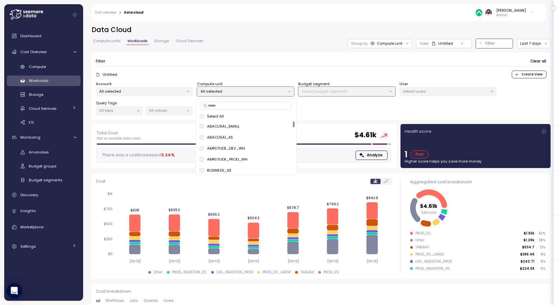
click at [269, 104] on input at bounding box center [245, 106] width 91 height 8
type input "*******"
click at [280, 136] on span "only" at bounding box center [282, 137] width 7 height 7
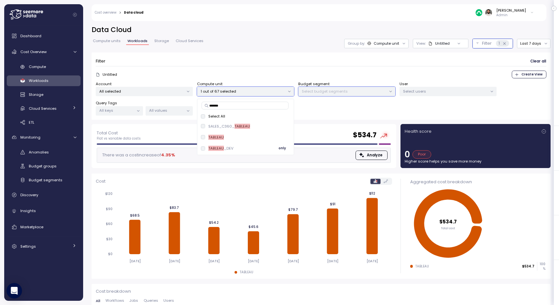
click at [285, 148] on span "only" at bounding box center [282, 148] width 7 height 7
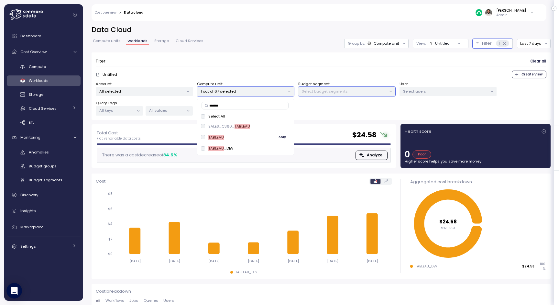
click at [281, 137] on span "only" at bounding box center [282, 137] width 7 height 7
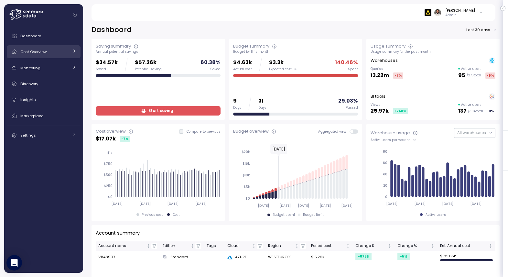
click at [49, 53] on div "Cost Overview" at bounding box center [44, 52] width 49 height 6
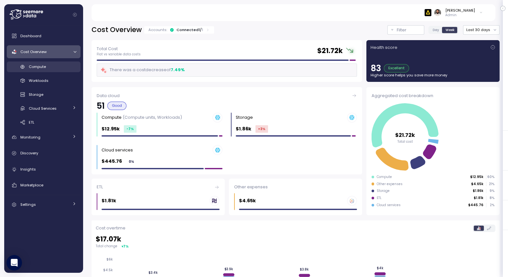
click at [64, 67] on div "Compute" at bounding box center [53, 66] width 48 height 6
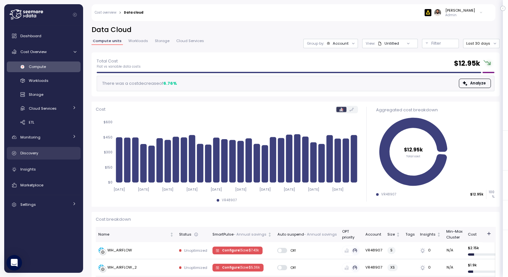
click at [57, 156] on link "Discovery" at bounding box center [44, 153] width 74 height 13
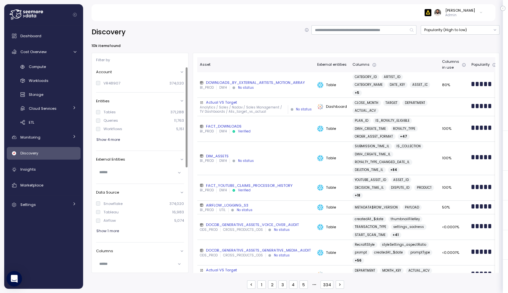
click at [110, 195] on span "Show 1 more" at bounding box center [107, 230] width 23 height 9
click at [116, 195] on div "Tableau" at bounding box center [111, 211] width 15 height 5
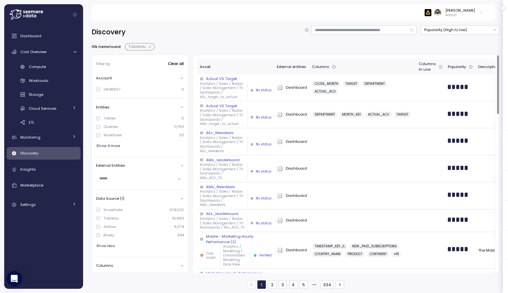
click at [238, 82] on p "Analytics / Sales / Nadav / Sales Management / TV Dashboards / AEs_target_vs_ac…" at bounding box center [222, 91] width 45 height 18
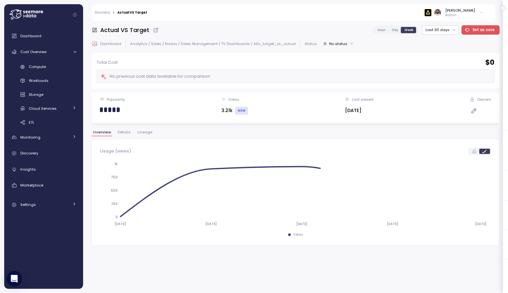
click at [142, 133] on span "Lineage" at bounding box center [144, 132] width 15 height 4
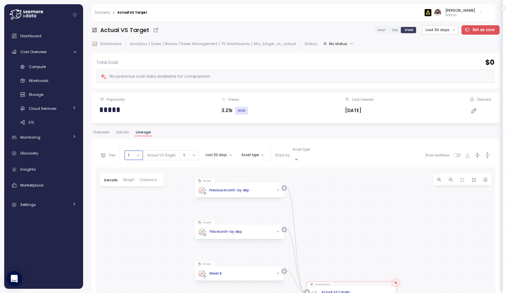
click at [136, 153] on button "1" at bounding box center [134, 154] width 18 height 9
click at [135, 195] on div "4" at bounding box center [136, 207] width 2 height 5
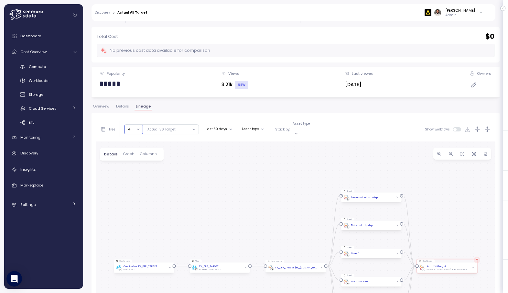
scroll to position [27, 0]
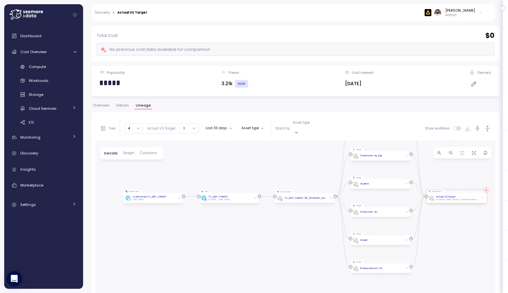
drag, startPoint x: 224, startPoint y: 223, endPoint x: 234, endPoint y: 155, distance: 69.2
click at [234, 155] on div "Sheet Previous Month- by dep Dashboard Actual VS Target Analytics / Sales / Nad…" at bounding box center [296, 261] width 400 height 243
click at [372, 195] on icon "button" at bounding box center [482, 198] width 2 height 2
click at [293, 125] on p "Asset type" at bounding box center [301, 122] width 17 height 5
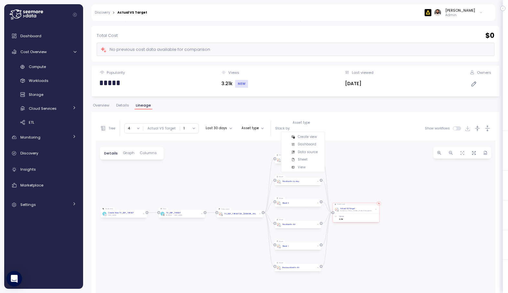
click at [359, 117] on div "Tree Clear all BI_PROD 4 ∞ 0 1 2 3 4 5 6 7 8 9 10 11 12 13 14 15 16 17 18 19 20…" at bounding box center [296, 128] width 400 height 24
click at [256, 124] on button "Asset type" at bounding box center [252, 128] width 27 height 8
click at [299, 129] on div "Tree Clear all BI_PROD 4 ∞ 0 1 2 3 4 5 6 7 8 9 10 11 12 13 14 15 16 17 18 19 20…" at bounding box center [211, 128] width 222 height 16
click at [300, 123] on p "Asset type" at bounding box center [301, 122] width 17 height 5
click at [306, 159] on p "Sheet" at bounding box center [303, 159] width 10 height 5
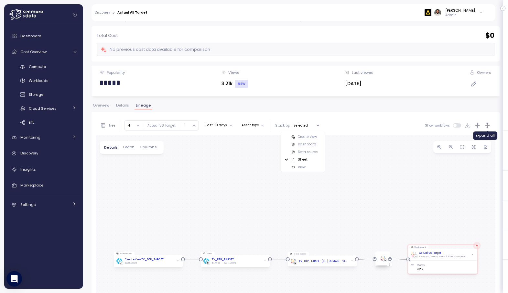
click at [372, 125] on icon "button" at bounding box center [487, 125] width 7 height 7
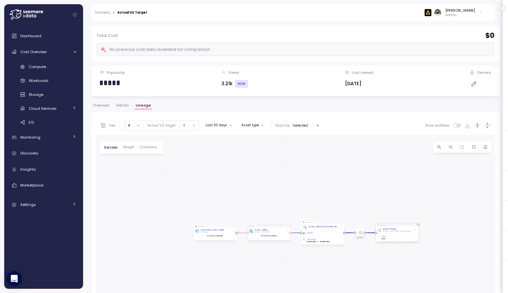
click at [287, 195] on icon "button" at bounding box center [288, 231] width 2 height 2
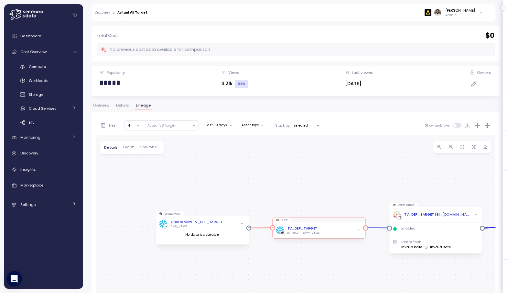
click at [360, 195] on icon "button" at bounding box center [359, 230] width 4 height 4
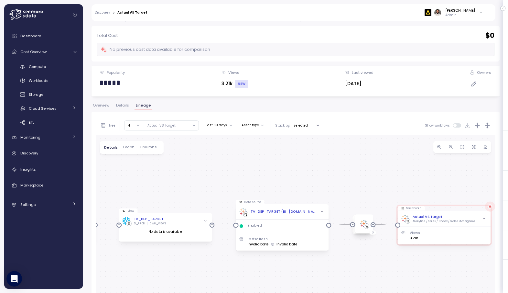
drag, startPoint x: 390, startPoint y: 192, endPoint x: 237, endPoint y: 190, distance: 153.4
click at [237, 190] on div "Dashboard Actual VS Target Analytics / Sales / Nadav / Sales Management / TV Da…" at bounding box center [296, 259] width 400 height 249
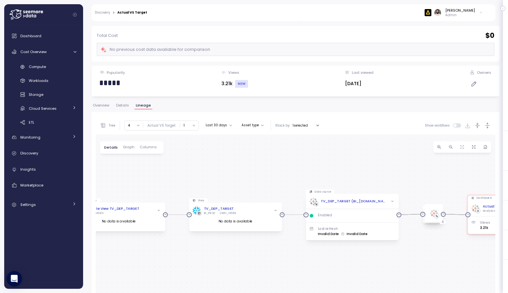
drag, startPoint x: 216, startPoint y: 190, endPoint x: 296, endPoint y: 179, distance: 80.7
click at [296, 178] on div "Dashboard Actual VS Target Analytics / Sales / Nadav / Sales Management / TV Da…" at bounding box center [296, 259] width 400 height 249
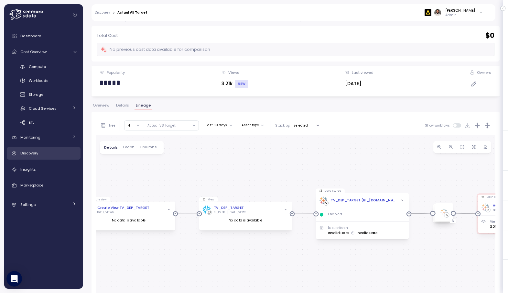
click at [53, 154] on div "Discovery" at bounding box center [48, 153] width 56 height 6
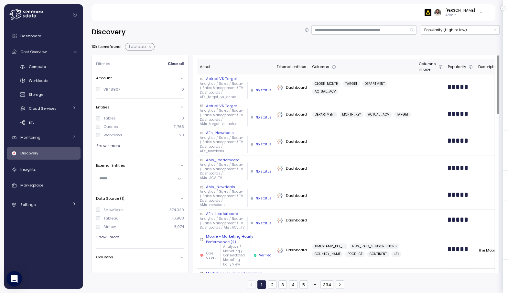
click at [230, 165] on p "Analytics / Sales / Nadav / Sales Management / TV Dashboards / AMs_ACV_TV" at bounding box center [222, 171] width 45 height 18
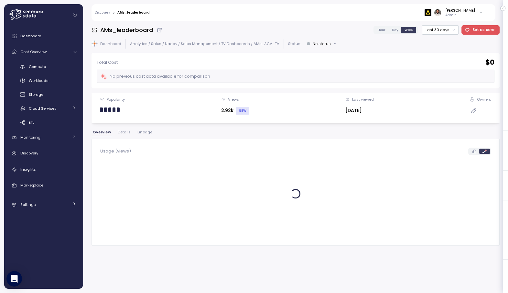
click at [141, 133] on span "Lineage" at bounding box center [144, 132] width 15 height 4
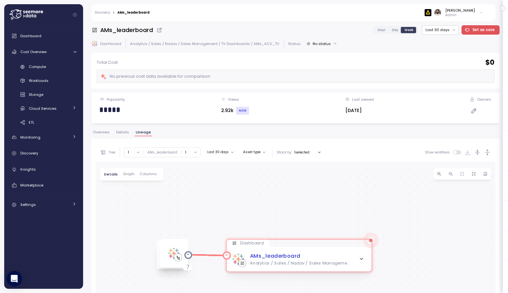
click at [364, 195] on icon "button" at bounding box center [361, 258] width 5 height 5
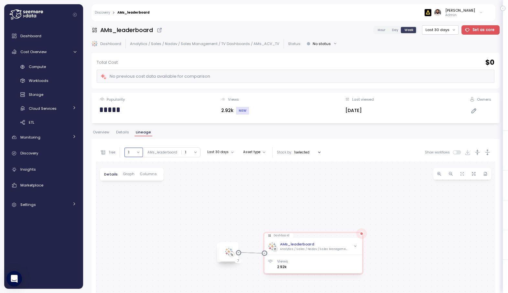
click at [131, 151] on button "1" at bounding box center [134, 152] width 18 height 9
click at [137, 195] on div "4" at bounding box center [133, 207] width 13 height 5
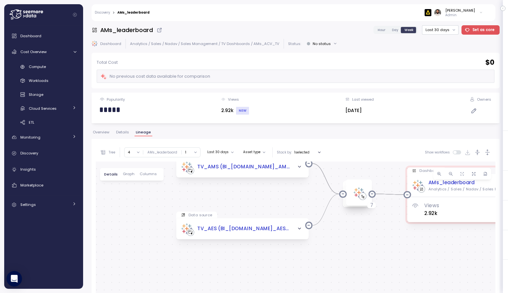
drag, startPoint x: 276, startPoint y: 201, endPoint x: 316, endPoint y: 148, distance: 65.7
click at [316, 148] on div "Tree Clear all 4 ∞ 0 1 2 3 4 5 6 7 8 9 10 11 12 13 14 15 16 17 18 19 20 AMs_lea…" at bounding box center [296, 277] width 400 height 268
click at [130, 154] on button "4" at bounding box center [134, 152] width 18 height 9
click at [132, 188] on div "5" at bounding box center [134, 185] width 18 height 8
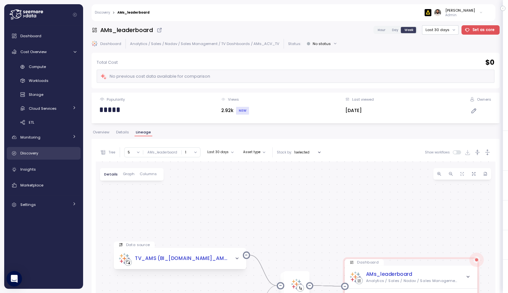
click at [44, 150] on div "Discovery" at bounding box center [48, 153] width 56 height 6
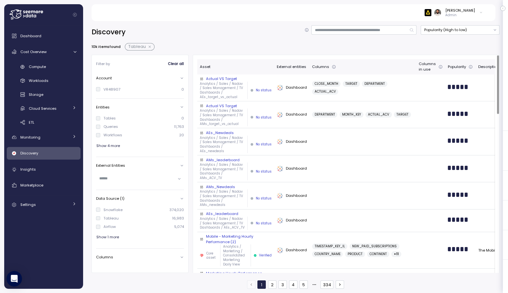
click at [235, 195] on p "Analytics / Sales / Nadav / Sales Management / TV Dashboards / AEs_ACV_TV" at bounding box center [222, 222] width 45 height 13
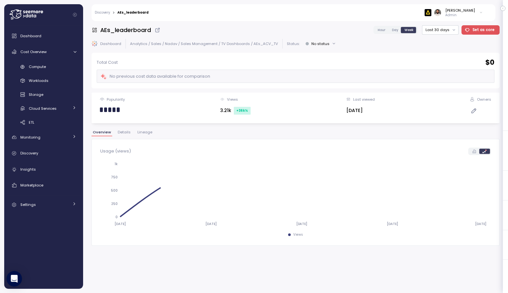
click at [141, 133] on span "Lineage" at bounding box center [144, 132] width 15 height 4
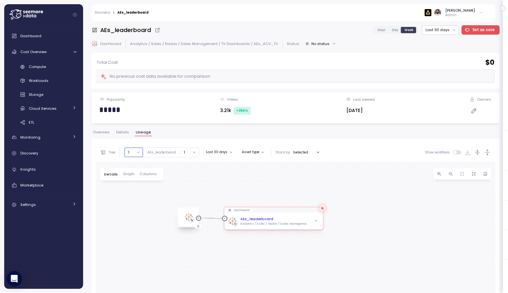
click at [135, 152] on button "1" at bounding box center [134, 152] width 18 height 9
click at [136, 195] on div "4" at bounding box center [134, 207] width 18 height 8
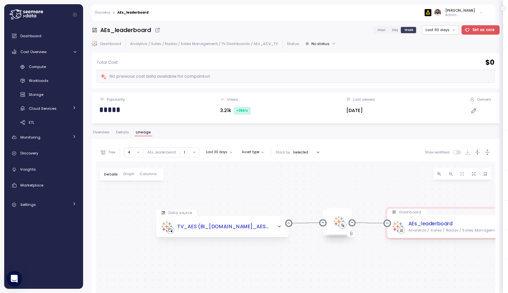
drag, startPoint x: 144, startPoint y: 223, endPoint x: 181, endPoint y: 171, distance: 63.2
click at [181, 171] on div "Dashboard AEs_leaderboard Analytics / Sales / Nadav / Sales Management / TV Das…" at bounding box center [296, 285] width 400 height 249
click at [281, 195] on icon "button" at bounding box center [279, 226] width 5 height 5
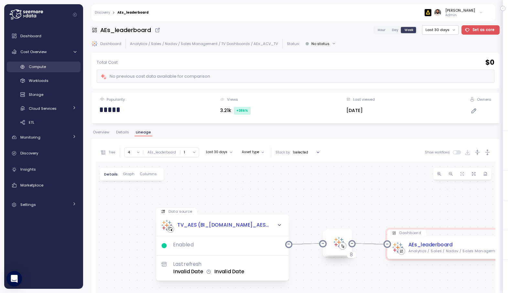
click at [58, 66] on div "Compute" at bounding box center [53, 66] width 48 height 6
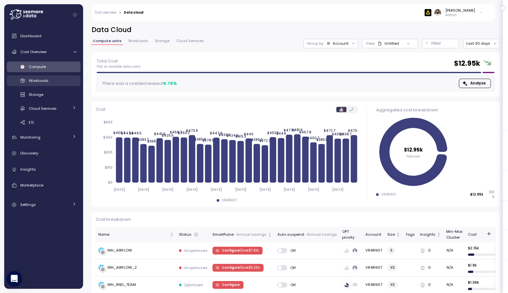
click at [51, 82] on div "Workloads" at bounding box center [53, 80] width 48 height 6
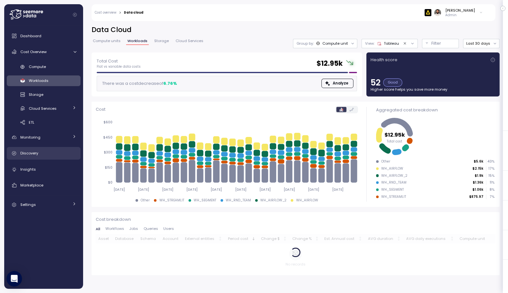
click at [59, 155] on div "Discovery" at bounding box center [48, 153] width 56 height 6
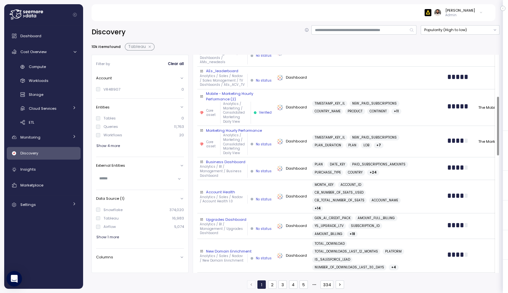
scroll to position [143, 0]
click at [250, 104] on div "Core asset Analytics / Marketing / Consolidated Marketing Daily View Verified" at bounding box center [236, 112] width 72 height 22
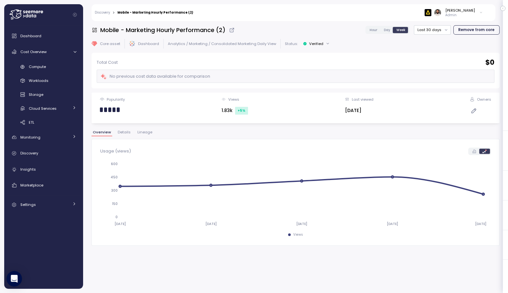
click at [146, 134] on span "Lineage" at bounding box center [144, 132] width 15 height 4
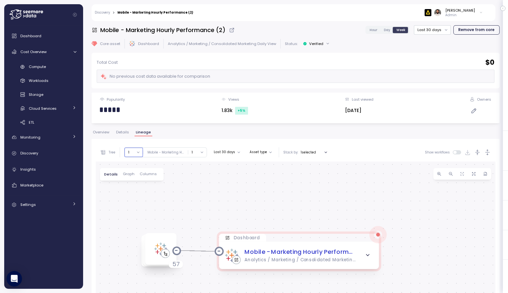
click at [135, 152] on button "1" at bounding box center [134, 152] width 18 height 9
click at [138, 195] on div "4" at bounding box center [133, 207] width 13 height 5
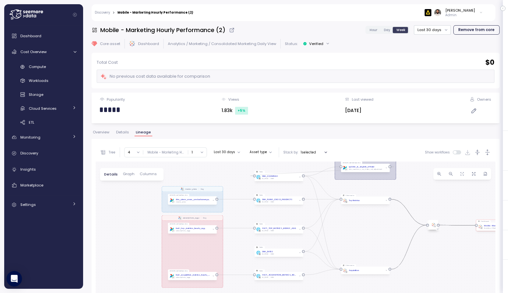
drag, startPoint x: 154, startPoint y: 227, endPoint x: 202, endPoint y: 162, distance: 80.7
click at [202, 161] on div "dim_countries_x_us_states_vat_adjustment Dag master_plans Dag subscriptions_agg…" at bounding box center [296, 285] width 400 height 249
click at [134, 151] on button "4" at bounding box center [134, 152] width 18 height 9
click at [138, 195] on div "7" at bounding box center [133, 198] width 13 height 5
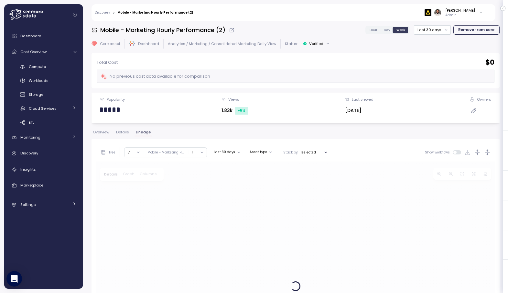
click at [165, 195] on div at bounding box center [296, 285] width 400 height 249
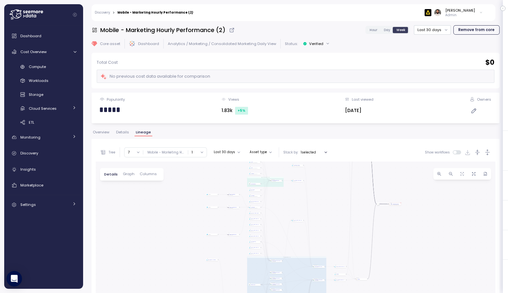
drag, startPoint x: 143, startPoint y: 230, endPoint x: 150, endPoint y: 177, distance: 53.9
click at [150, 177] on div "dim_countries_x_us_states_vat_adjustment Dag subscriptions_aggs Dag master_plan…" at bounding box center [296, 285] width 400 height 249
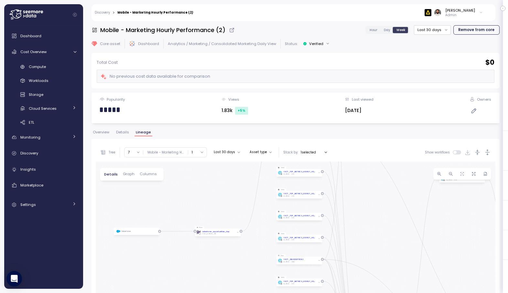
drag, startPoint x: 368, startPoint y: 229, endPoint x: 376, endPoint y: 208, distance: 22.2
click at [372, 195] on div "dim_countries_x_us_states_vat_adjustment Dag subscriptions_aggs Dag master_plan…" at bounding box center [296, 285] width 400 height 249
drag, startPoint x: 103, startPoint y: 30, endPoint x: 225, endPoint y: 33, distance: 122.0
click at [225, 33] on div "Mobile - Marketing Hourly Performance (2)" at bounding box center [164, 30] width 144 height 8
drag, startPoint x: 102, startPoint y: 29, endPoint x: 213, endPoint y: 29, distance: 111.3
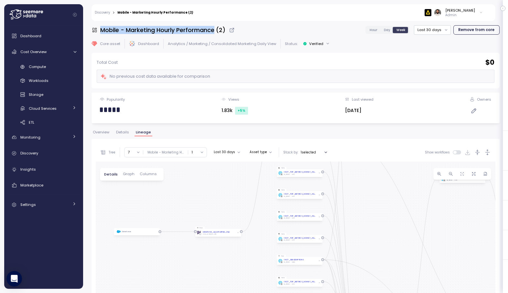
click at [213, 29] on h3 "Mobile - Marketing Hourly Performance (2)" at bounding box center [162, 30] width 125 height 8
click at [204, 29] on h3 "Mobile - Marketing Hourly Performance (2)" at bounding box center [162, 30] width 125 height 8
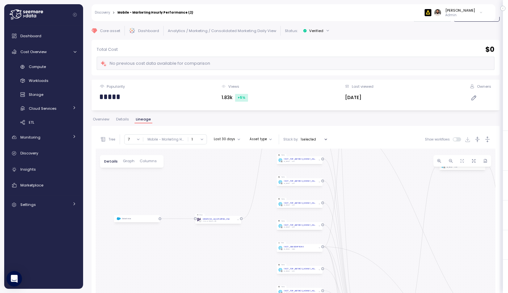
scroll to position [0, 0]
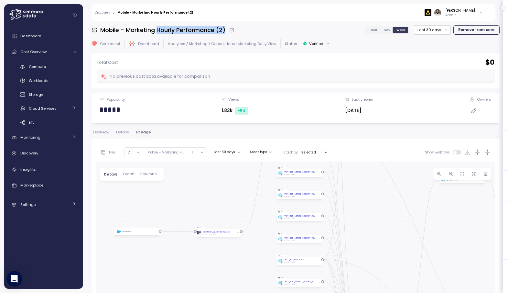
click at [159, 30] on h3 "Mobile - Marketing Hourly Performance (2)" at bounding box center [162, 30] width 125 height 8
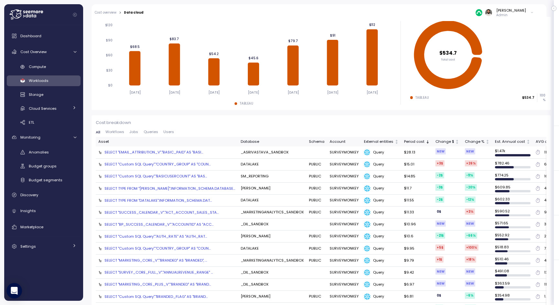
scroll to position [90, 0]
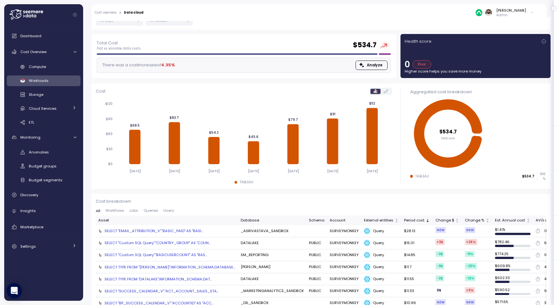
click at [179, 230] on div "SELECT "EMAIL_ATTRIBUTION_V"."BASIC_PAID" AS "BASI..." at bounding box center [153, 230] width 99 height 5
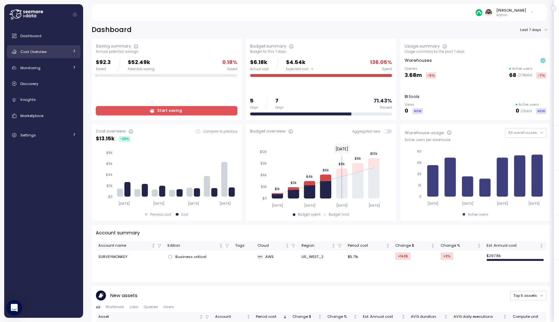
click at [64, 50] on div "Cost Overview" at bounding box center [44, 52] width 49 height 6
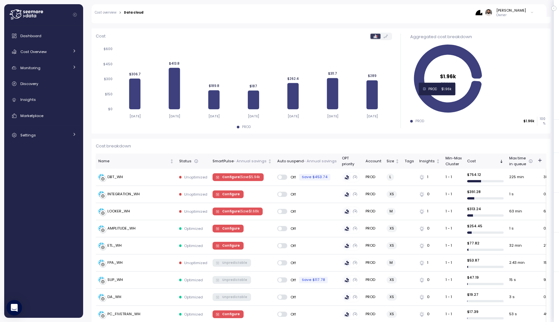
scroll to position [66, 0]
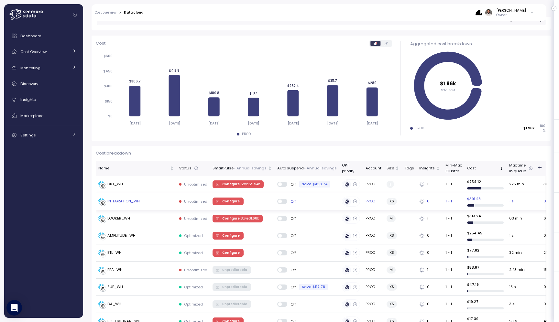
click at [141, 202] on div "INTEGRATION_WH" at bounding box center [136, 201] width 76 height 6
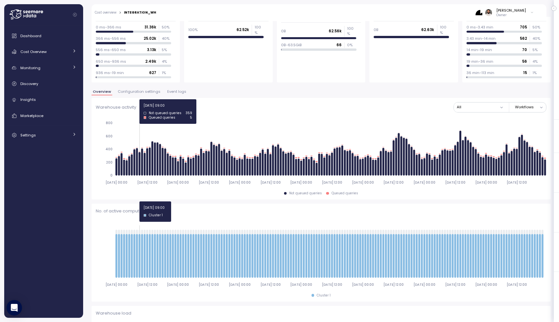
scroll to position [130, 0]
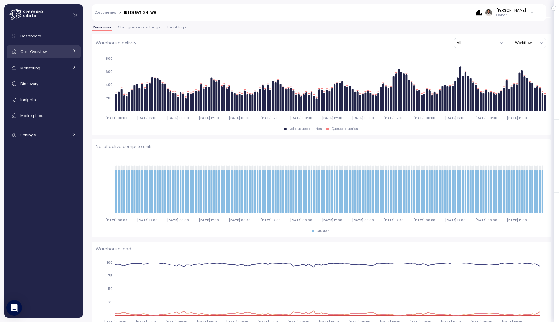
click at [67, 56] on link "Cost Overview" at bounding box center [44, 51] width 74 height 13
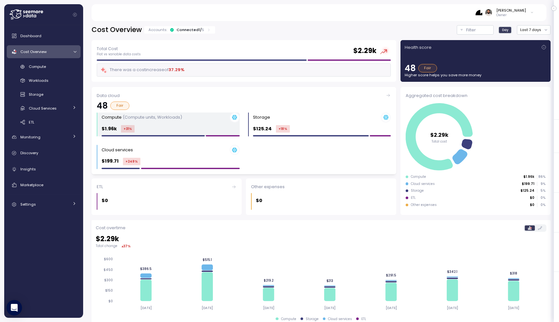
click at [180, 124] on div "Compute (Compute units, Workloads) $1.96k +31 %" at bounding box center [171, 125] width 138 height 24
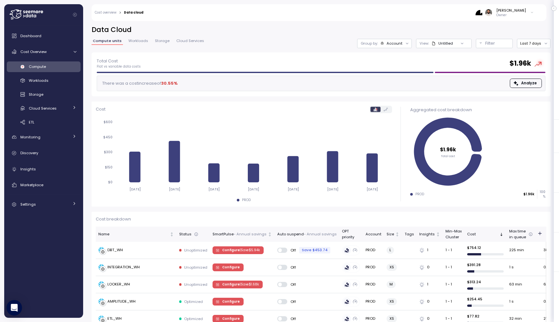
click at [400, 47] on div "Group by: Account" at bounding box center [384, 43] width 55 height 9
click at [395, 79] on p "Compute unit" at bounding box center [391, 79] width 26 height 5
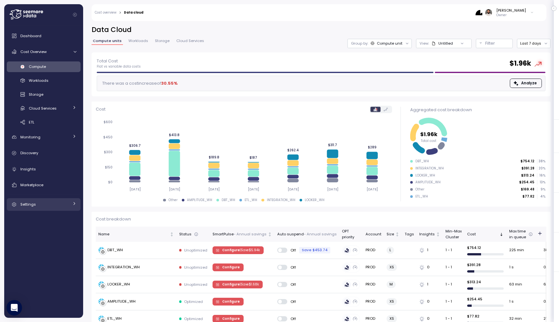
click at [69, 203] on div "Settings" at bounding box center [44, 204] width 49 height 6
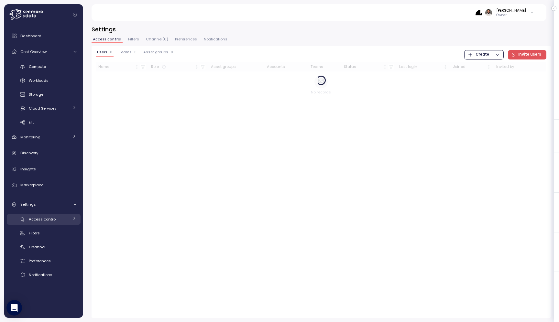
click at [63, 218] on div "Access control" at bounding box center [49, 219] width 40 height 6
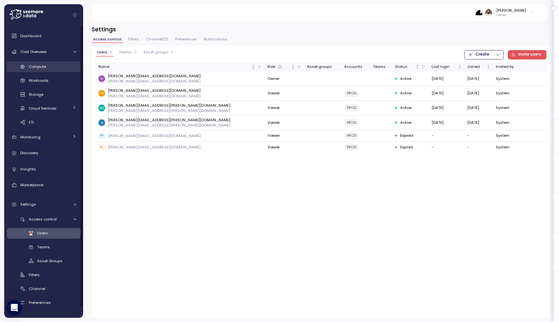
click at [62, 61] on link "Compute" at bounding box center [44, 66] width 74 height 11
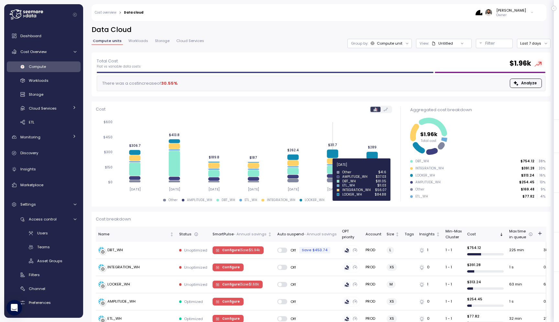
click at [333, 169] on icon at bounding box center [332, 170] width 11 height 8
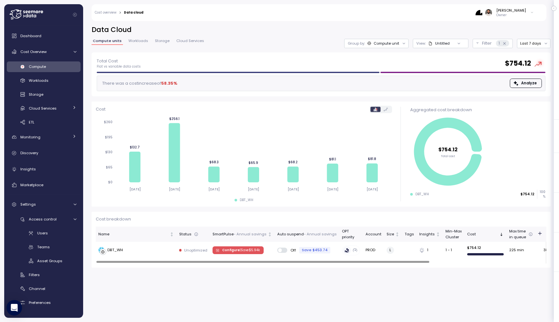
click at [379, 43] on div "Compute unit" at bounding box center [387, 43] width 26 height 5
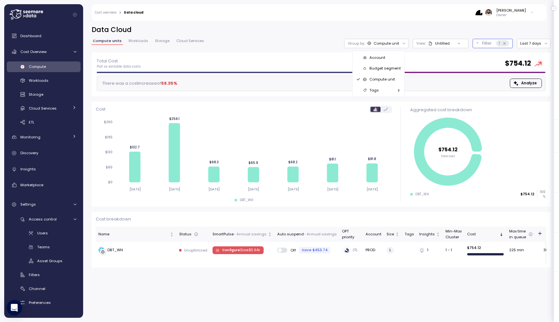
click at [504, 43] on icon at bounding box center [504, 43] width 4 height 4
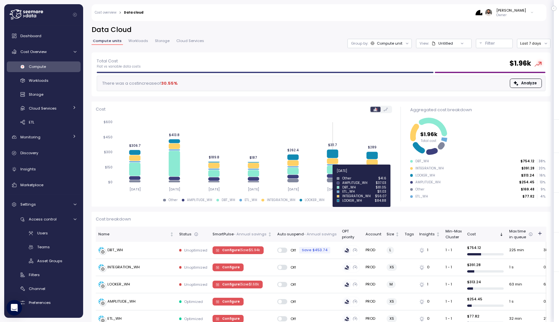
click at [331, 175] on icon at bounding box center [332, 176] width 11 height 4
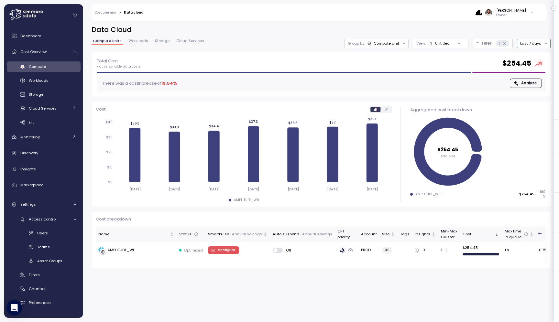
click at [531, 41] on button "Last 7 days" at bounding box center [534, 43] width 34 height 9
click at [528, 89] on div "Last 30 days" at bounding box center [537, 90] width 24 height 5
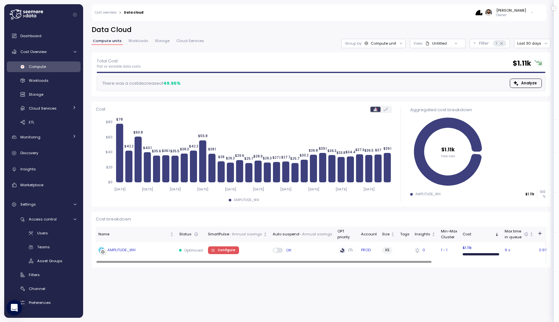
click at [161, 251] on div "AMPLITUDE_WH" at bounding box center [136, 250] width 76 height 6
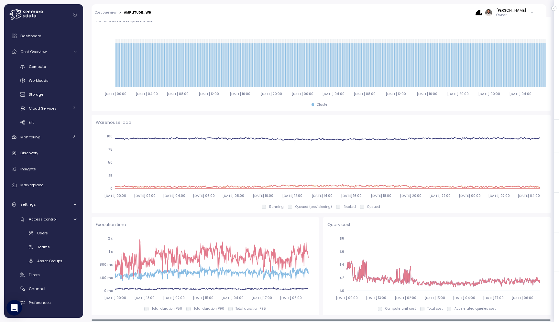
scroll to position [270, 0]
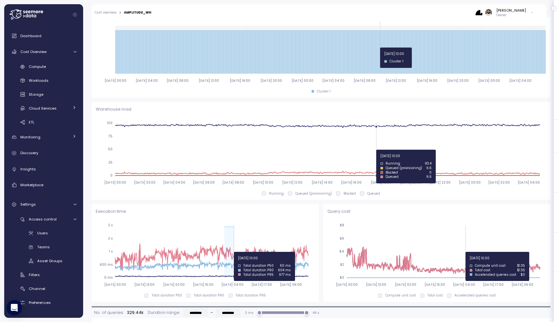
drag, startPoint x: 224, startPoint y: 252, endPoint x: 234, endPoint y: 252, distance: 9.7
click at [234, 252] on icon "2025-09-09 00:00 2025-09-13 13:00 2025-09-18 02:00 2025-09-22 15:00 2025-09-27 …" at bounding box center [205, 255] width 219 height 72
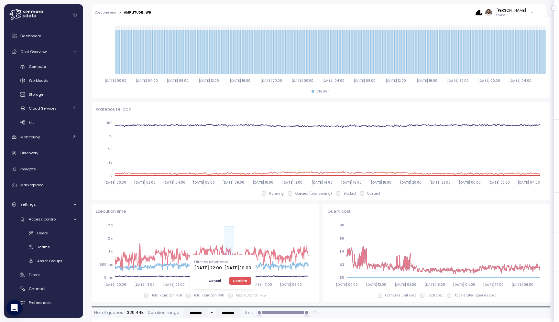
click at [247, 277] on span "Confirm" at bounding box center [240, 280] width 14 height 7
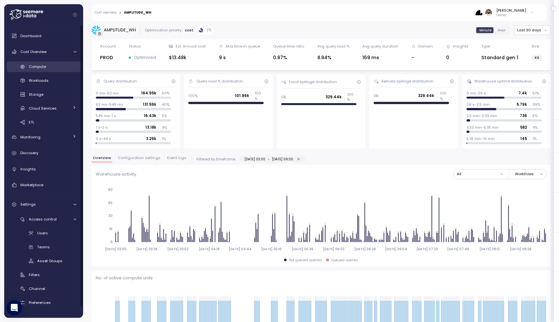
click at [60, 66] on div "Compute" at bounding box center [53, 66] width 48 height 6
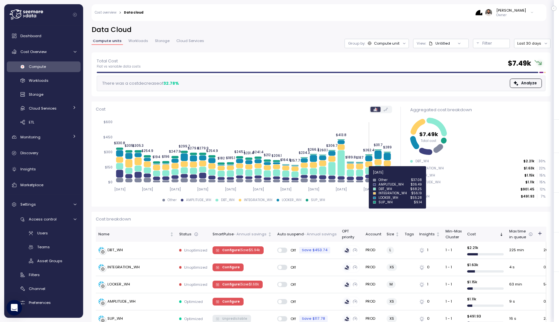
click at [370, 176] on icon at bounding box center [368, 177] width 7 height 4
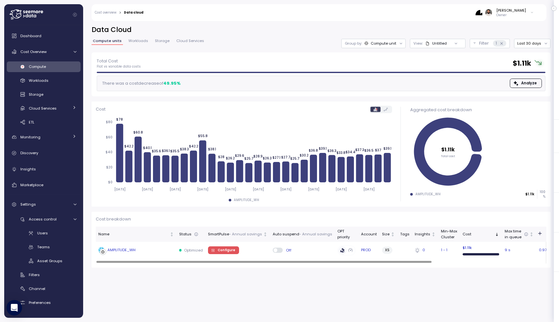
click at [292, 251] on div "Off" at bounding box center [303, 250] width 60 height 5
click at [296, 251] on div "Off" at bounding box center [303, 250] width 60 height 5
click at [156, 249] on div "AMPLITUDE_WH" at bounding box center [136, 250] width 76 height 6
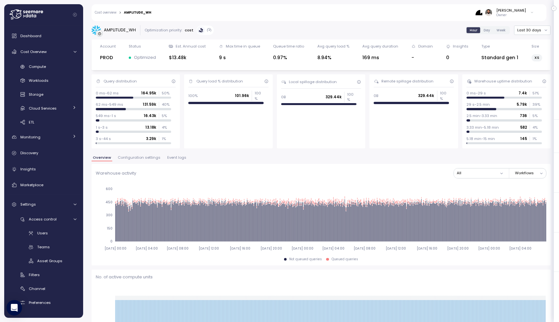
click at [142, 159] on span "Configuration settings" at bounding box center [139, 158] width 43 height 4
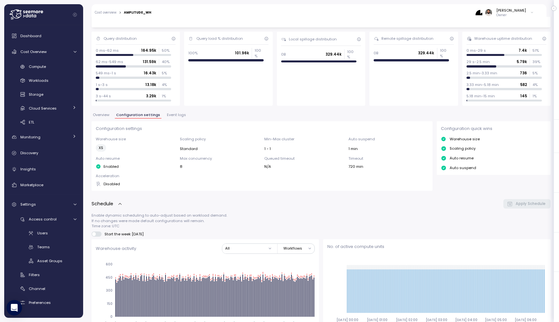
scroll to position [15, 0]
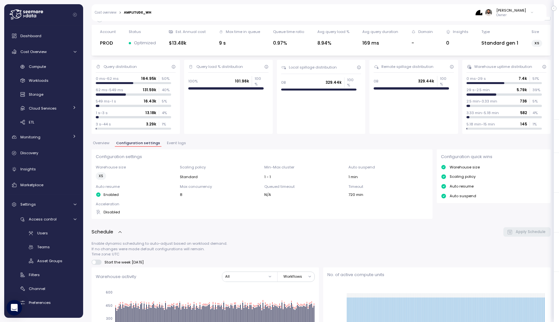
click at [177, 143] on span "Event logs" at bounding box center [176, 143] width 19 height 4
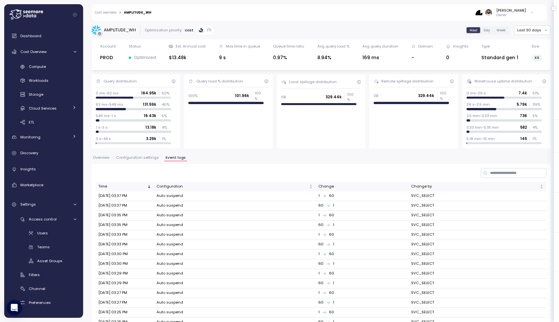
click at [155, 156] on span "Configuration settings" at bounding box center [137, 158] width 43 height 4
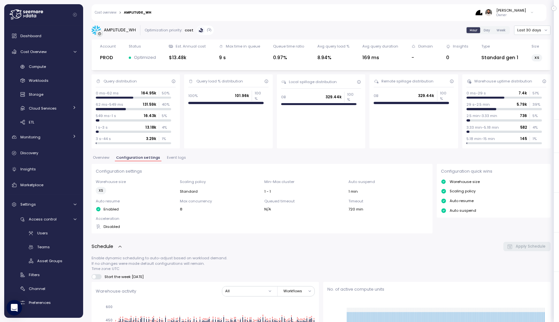
click at [104, 158] on span "Overview" at bounding box center [101, 158] width 16 height 4
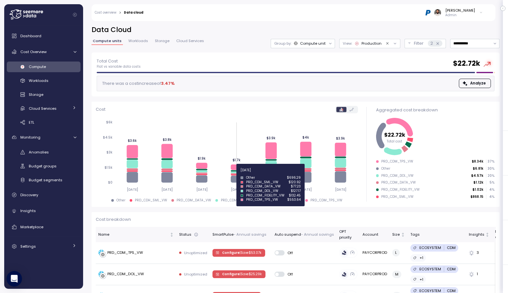
scroll to position [124, 0]
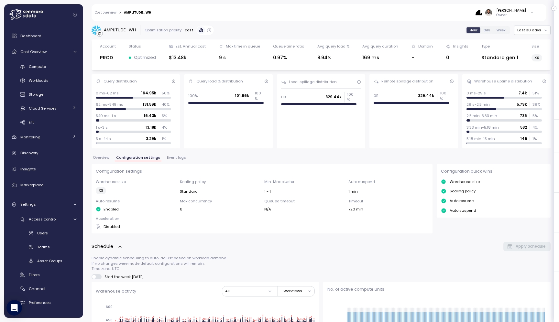
scroll to position [16, 0]
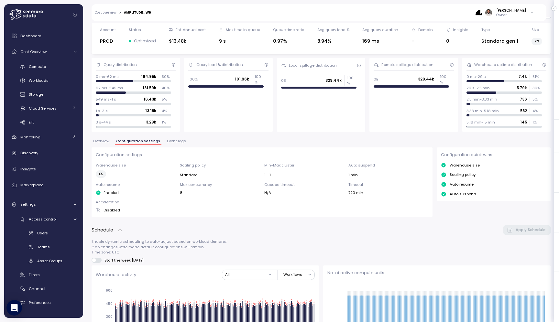
click at [166, 145] on button "Event logs" at bounding box center [177, 141] width 22 height 5
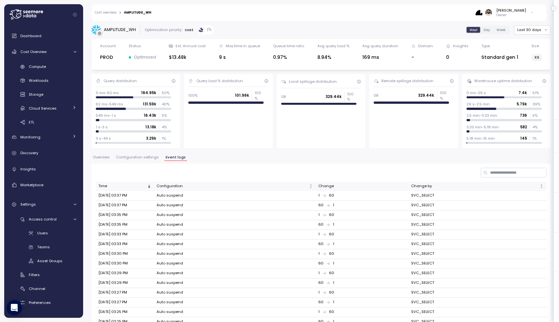
scroll to position [1, 0]
click at [158, 157] on button "Configuration settings" at bounding box center [137, 157] width 45 height 5
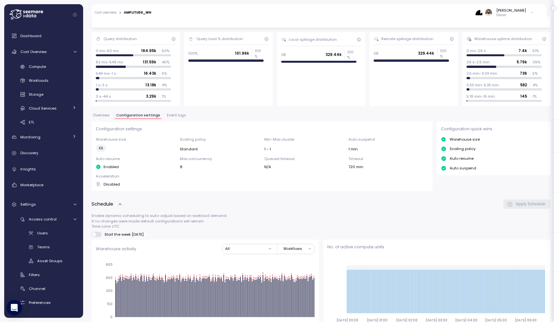
scroll to position [45, 0]
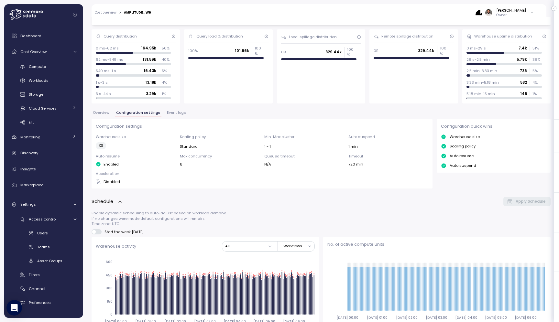
click at [174, 111] on span "Event logs" at bounding box center [176, 113] width 19 height 4
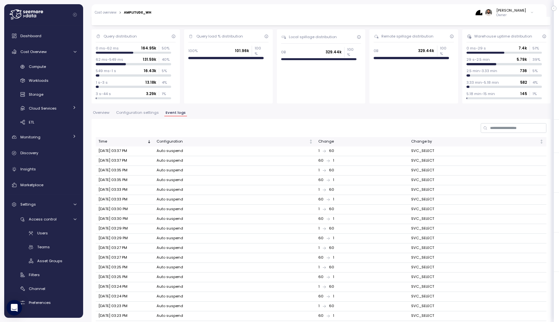
scroll to position [45, 0]
